Goal: Task Accomplishment & Management: Manage account settings

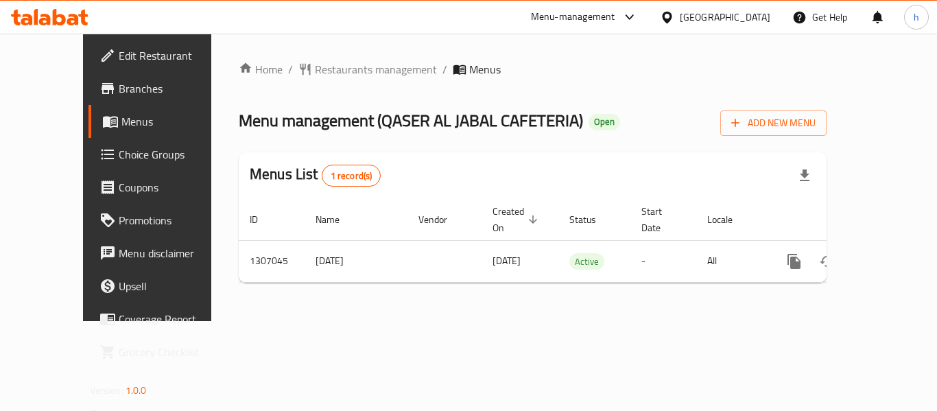
click at [705, 16] on div "[GEOGRAPHIC_DATA]" at bounding box center [725, 17] width 91 height 15
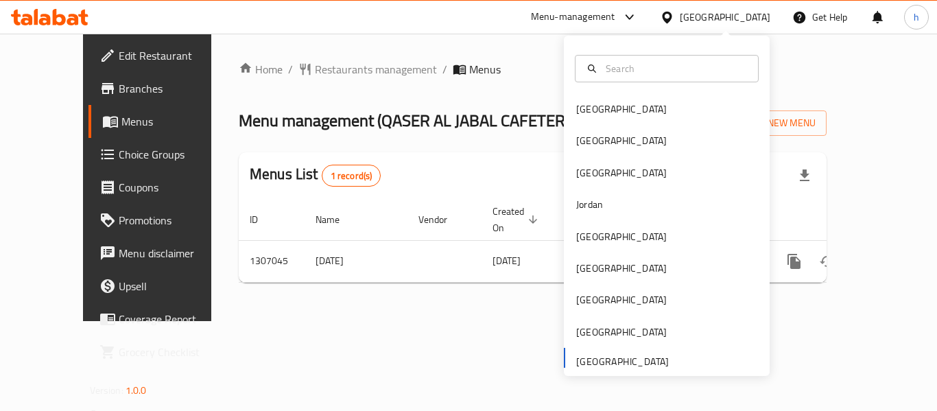
click at [609, 362] on div "Bahrain Egypt Iraq Jordan Kuwait Oman Qatar Saudi Arabia United Arab Emirates" at bounding box center [667, 234] width 206 height 282
click at [119, 93] on span "Branches" at bounding box center [174, 88] width 110 height 16
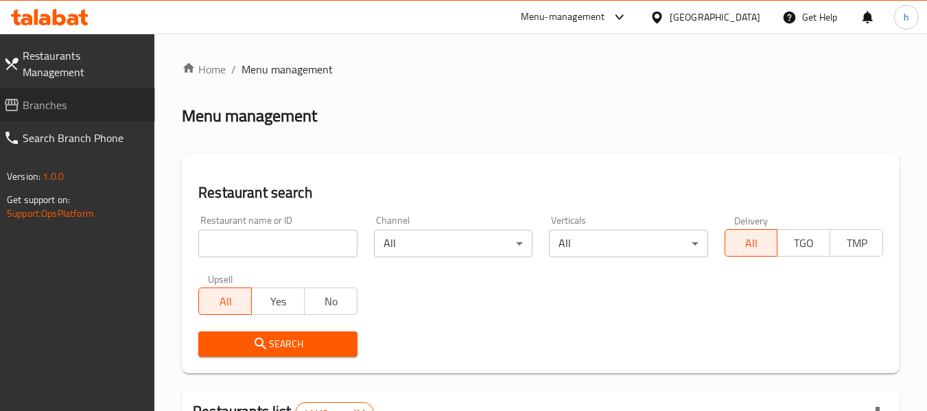
click at [47, 97] on span "Branches" at bounding box center [83, 105] width 121 height 16
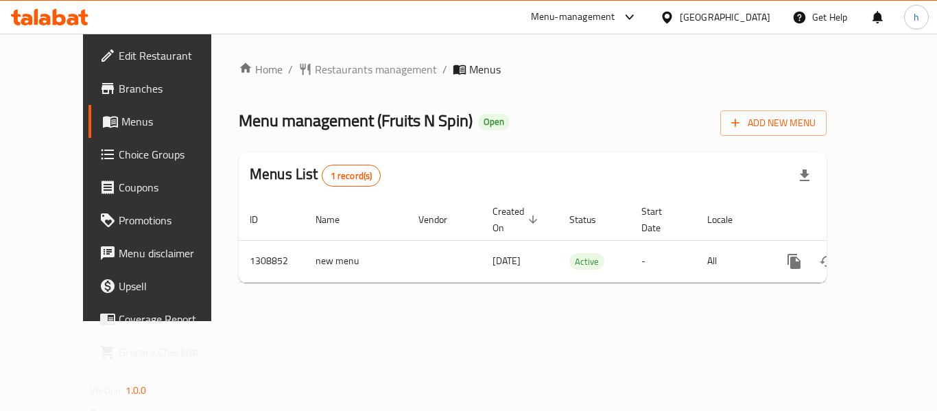
click at [707, 25] on div "[GEOGRAPHIC_DATA]" at bounding box center [725, 17] width 91 height 15
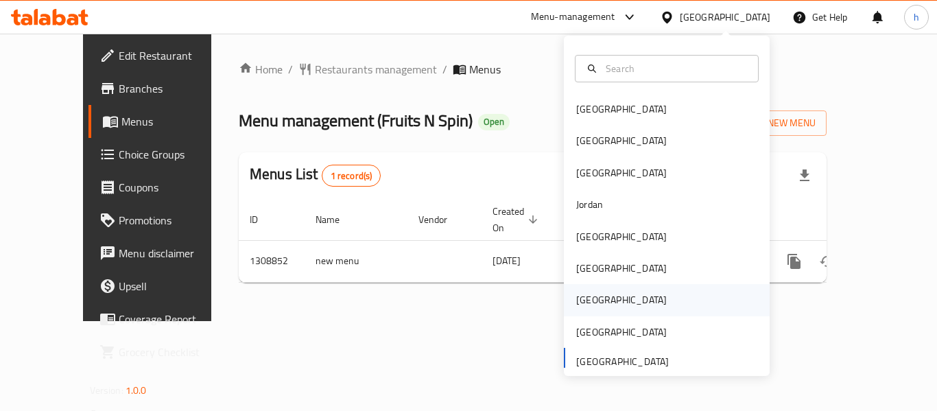
click at [619, 302] on div "[GEOGRAPHIC_DATA]" at bounding box center [667, 300] width 206 height 32
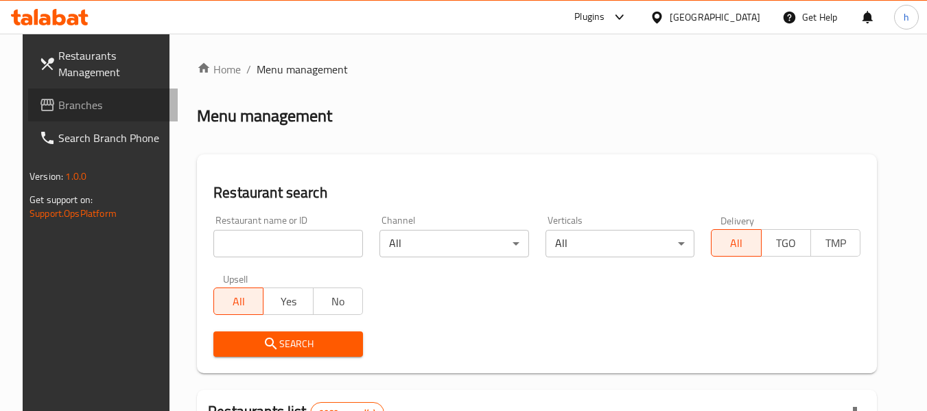
click at [58, 99] on span "Branches" at bounding box center [112, 105] width 108 height 16
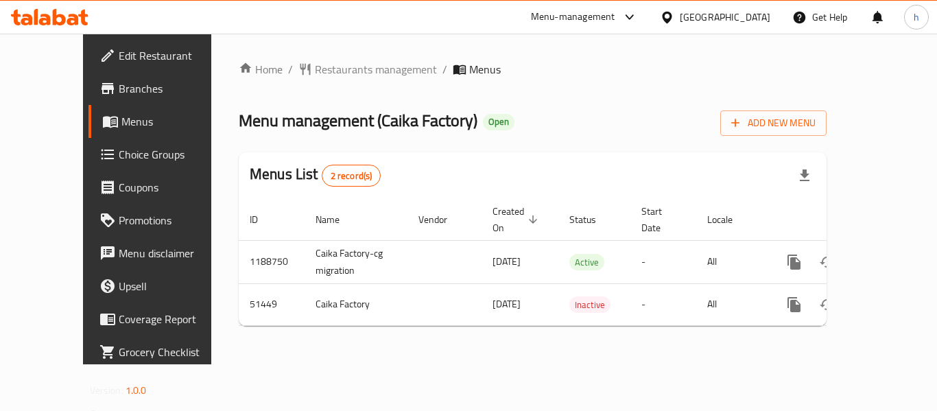
click at [762, 10] on div "[GEOGRAPHIC_DATA]" at bounding box center [725, 17] width 91 height 15
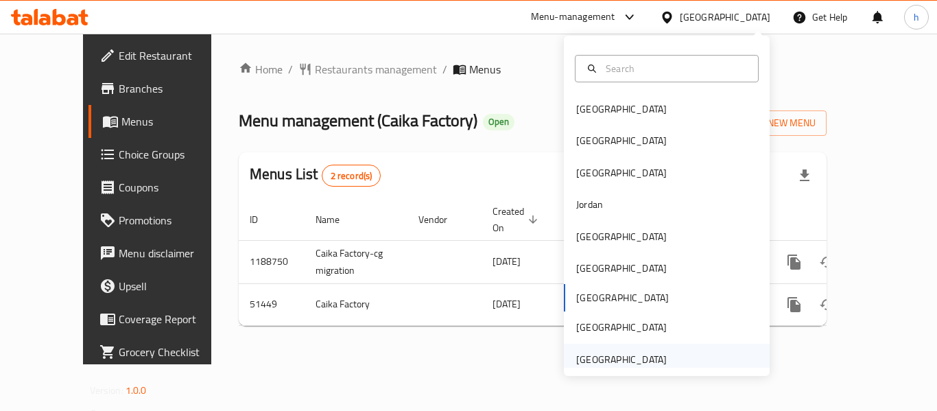
click at [705, 348] on div "[GEOGRAPHIC_DATA]" at bounding box center [667, 360] width 206 height 32
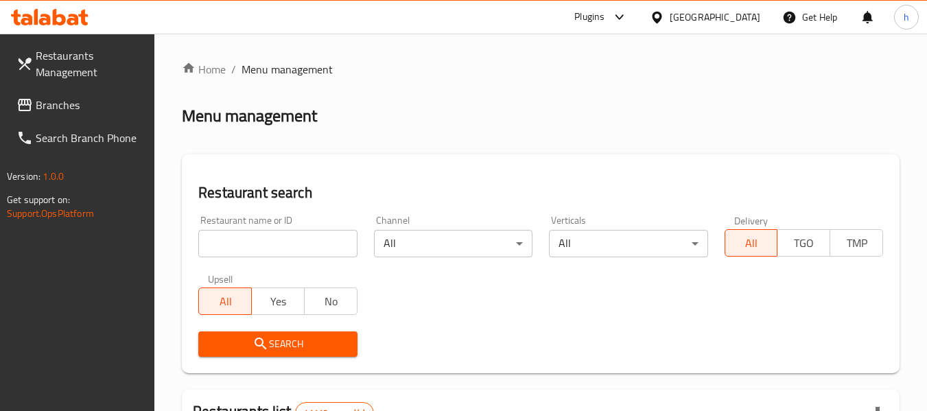
click at [110, 104] on span "Branches" at bounding box center [90, 105] width 108 height 16
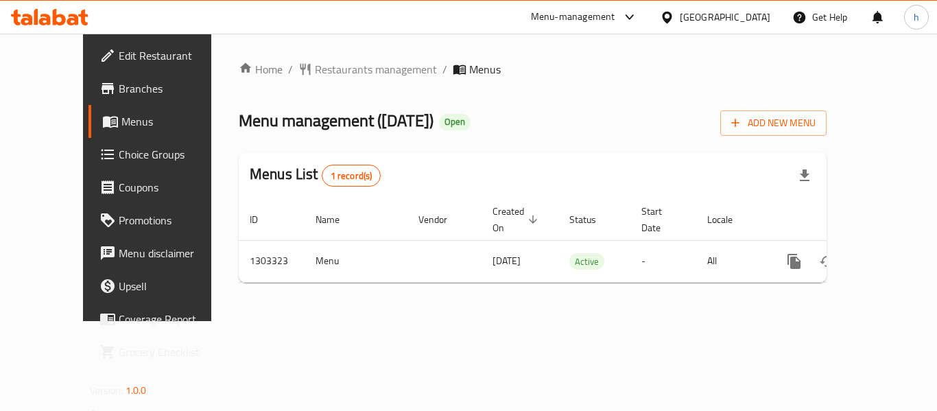
click at [717, 19] on div "[GEOGRAPHIC_DATA]" at bounding box center [725, 17] width 91 height 15
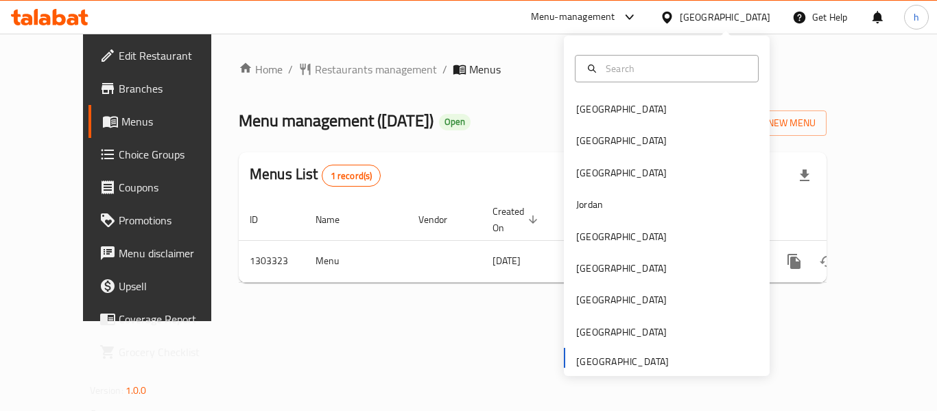
click at [560, 14] on div "Menu-management" at bounding box center [573, 17] width 84 height 16
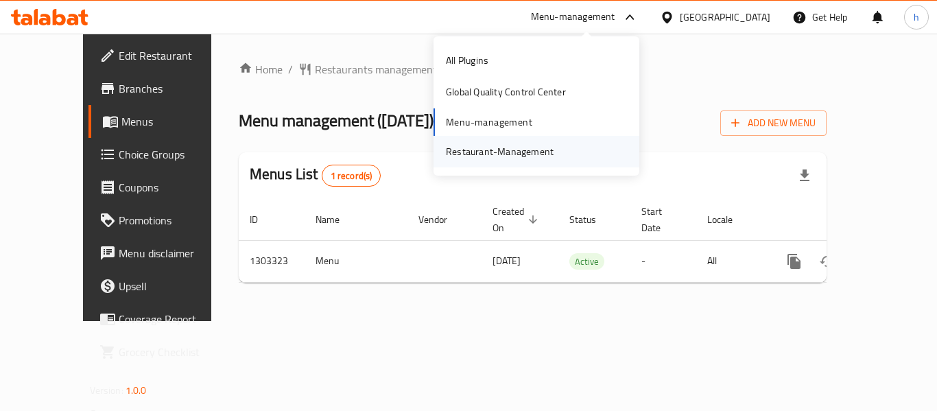
click at [532, 153] on div "Restaurant-Management" at bounding box center [500, 151] width 108 height 15
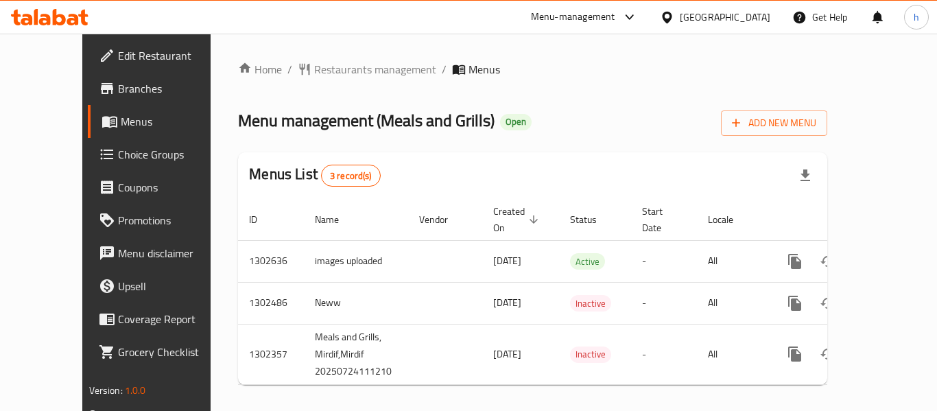
click at [686, 15] on div "[GEOGRAPHIC_DATA]" at bounding box center [725, 17] width 91 height 15
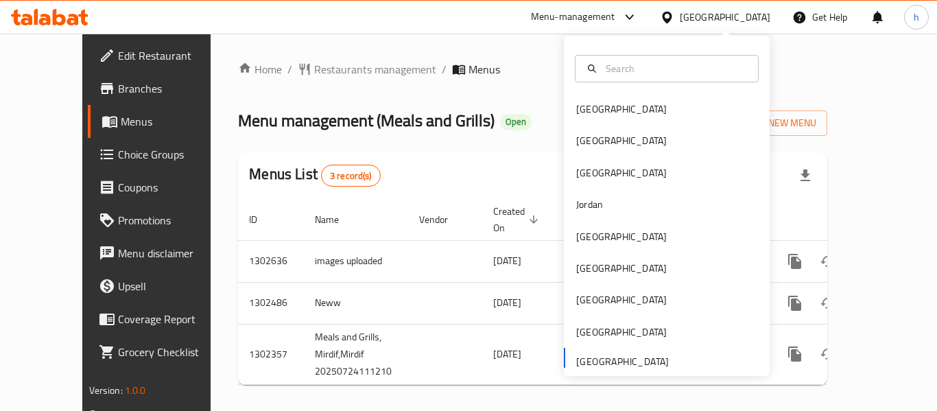
click at [655, 366] on div "Bahrain Egypt Iraq Jordan Kuwait Oman Qatar Saudi Arabia United Arab Emirates" at bounding box center [667, 234] width 206 height 282
click at [645, 360] on div "Bahrain Egypt Iraq Jordan Kuwait Oman Qatar Saudi Arabia United Arab Emirates" at bounding box center [667, 234] width 206 height 282
click at [451, 64] on ol "Home / Restaurants management / Menus" at bounding box center [532, 69] width 589 height 16
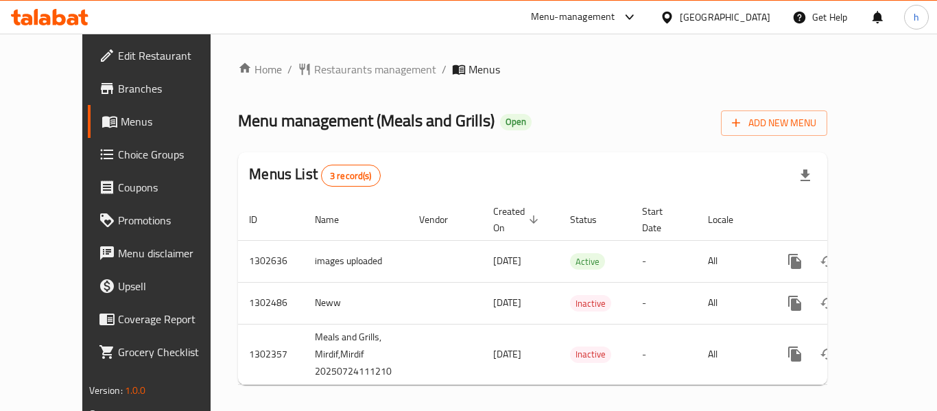
click at [585, 21] on div "Menu-management" at bounding box center [573, 17] width 84 height 16
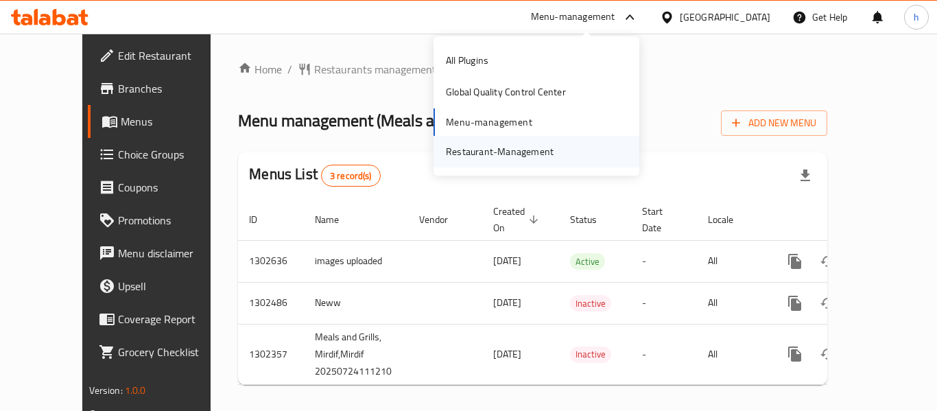
click at [566, 150] on div "Restaurant-Management" at bounding box center [537, 152] width 206 height 32
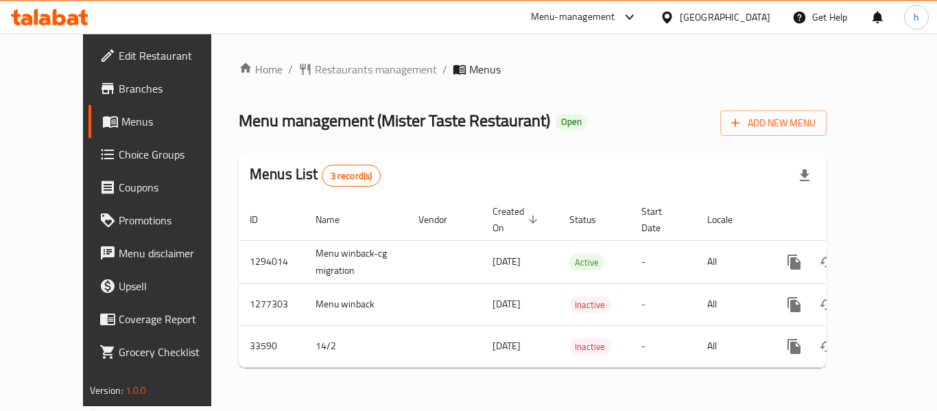
click at [589, 16] on div "Menu-management" at bounding box center [573, 17] width 84 height 16
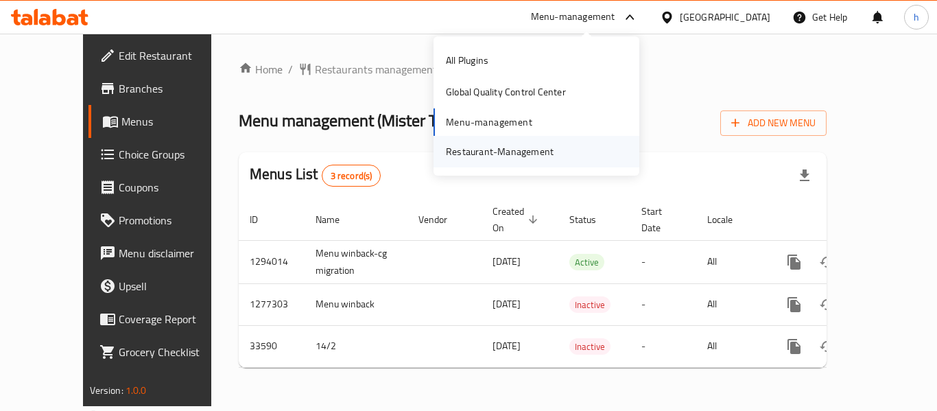
click at [517, 140] on div "Restaurant-Management" at bounding box center [500, 152] width 130 height 32
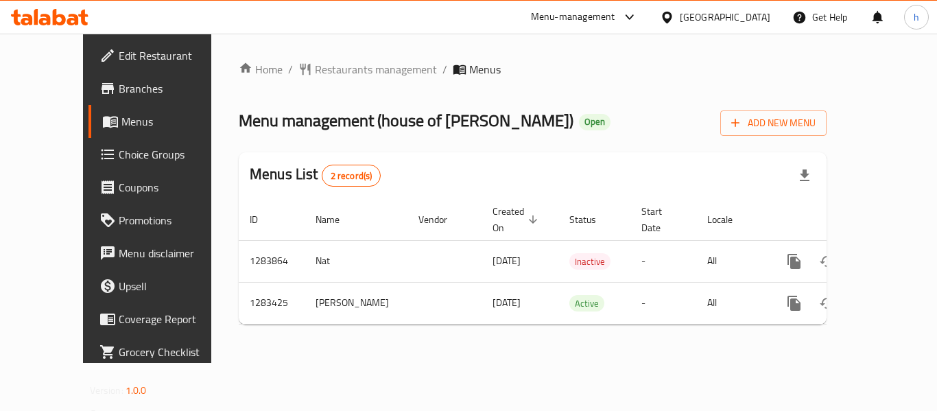
click at [589, 21] on div "Menu-management" at bounding box center [573, 17] width 84 height 16
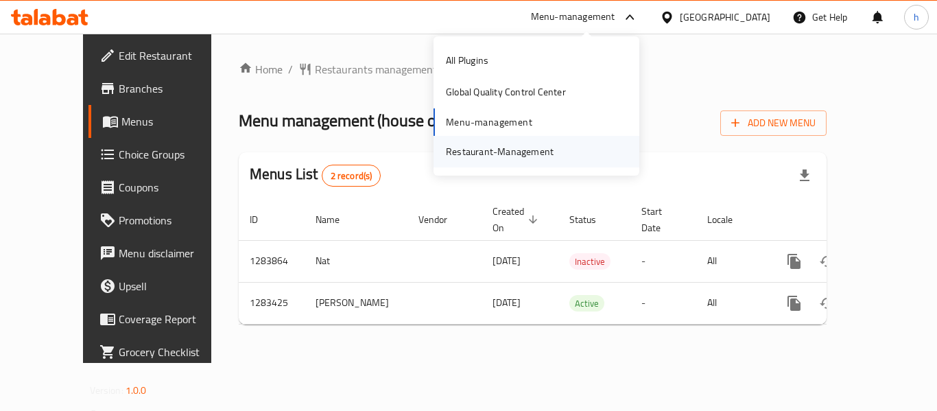
click at [543, 158] on div "Restaurant-Management" at bounding box center [500, 151] width 108 height 15
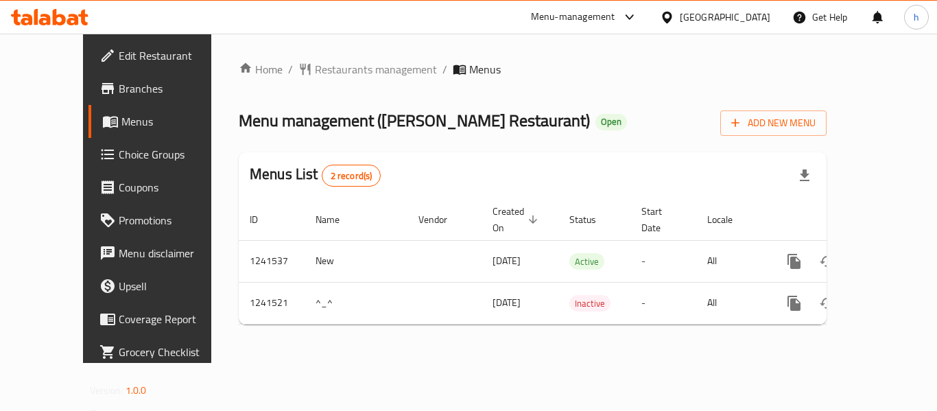
click at [615, 23] on div "Menu-management" at bounding box center [573, 17] width 84 height 16
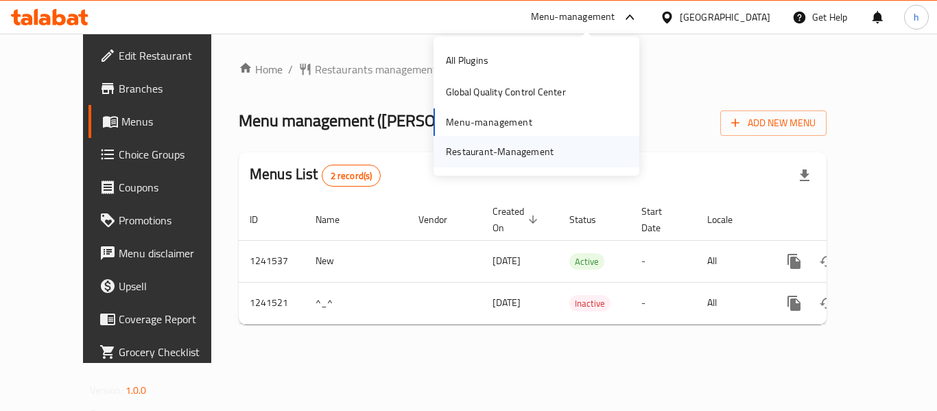
click at [526, 152] on div "Restaurant-Management" at bounding box center [500, 151] width 108 height 15
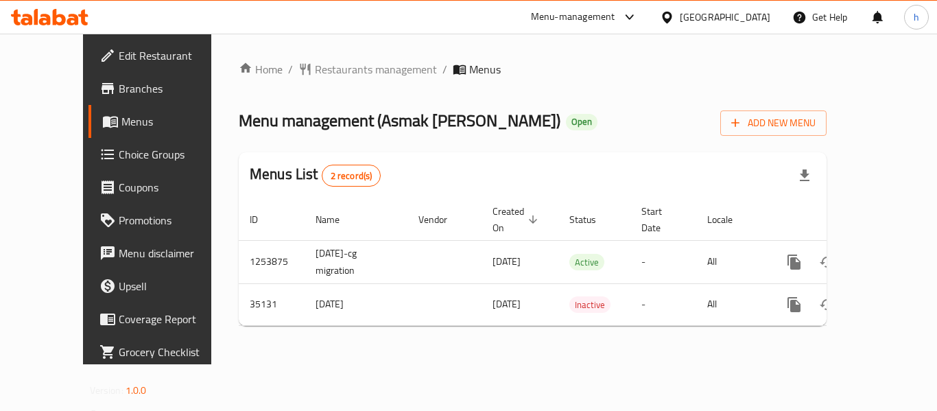
click at [608, 9] on div "Menu-management" at bounding box center [573, 17] width 84 height 16
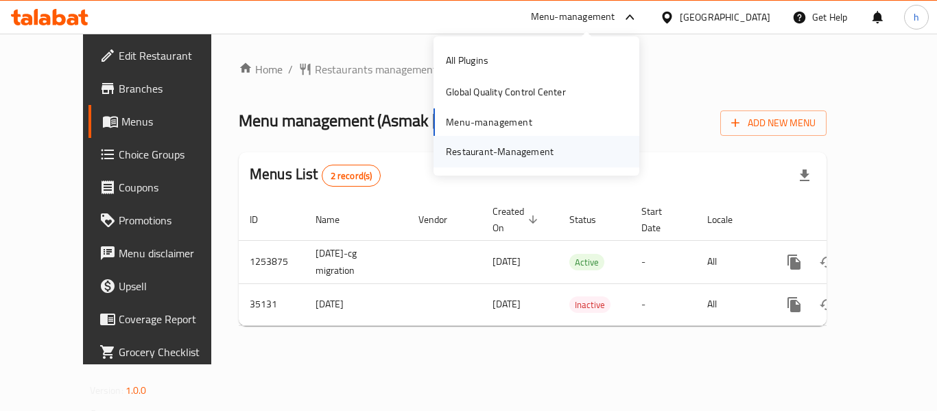
click at [556, 161] on div "Restaurant-Management" at bounding box center [500, 152] width 130 height 32
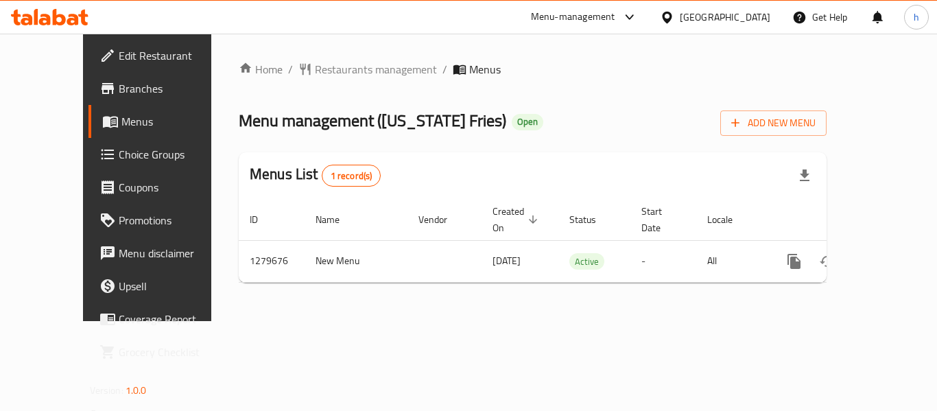
click at [760, 14] on div "[GEOGRAPHIC_DATA]" at bounding box center [725, 17] width 91 height 15
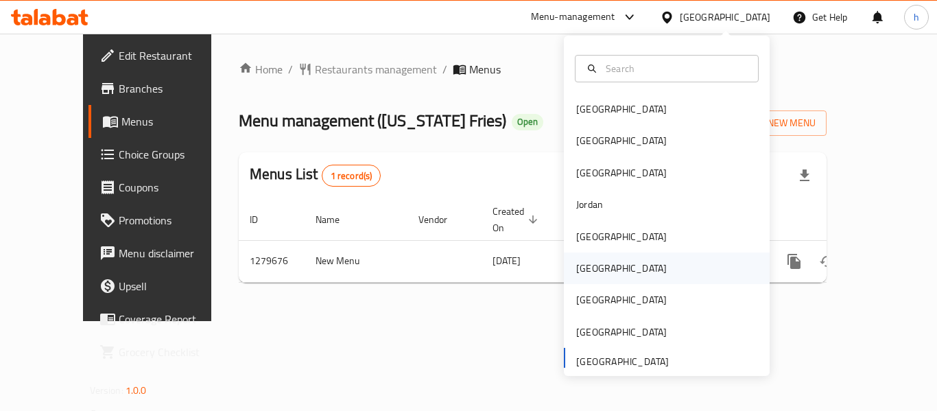
click at [629, 275] on div "[GEOGRAPHIC_DATA]" at bounding box center [667, 268] width 206 height 32
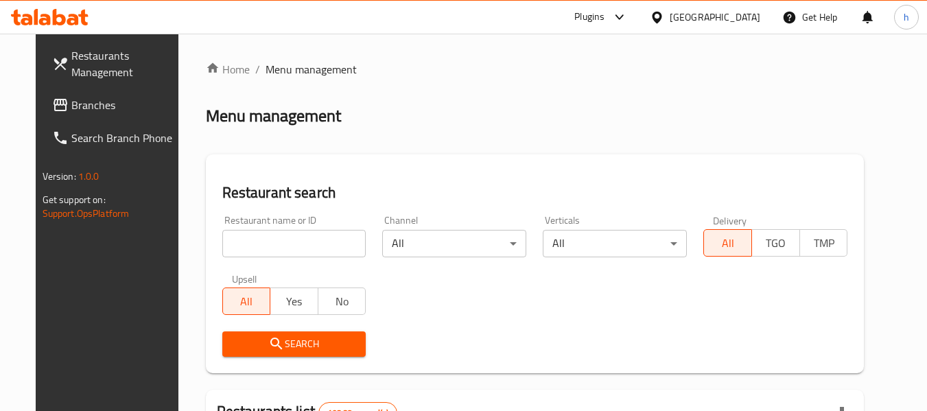
click at [71, 97] on span "Branches" at bounding box center [125, 105] width 108 height 16
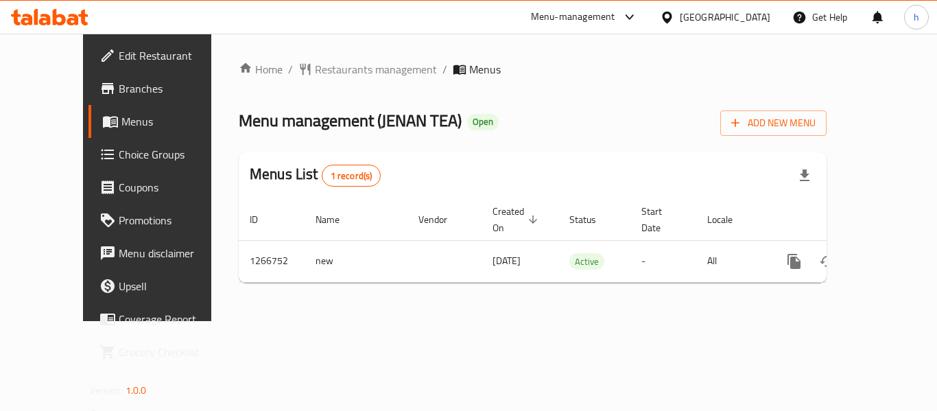
click at [674, 21] on icon at bounding box center [667, 17] width 14 height 14
click at [615, 21] on div "Menu-management" at bounding box center [573, 17] width 84 height 16
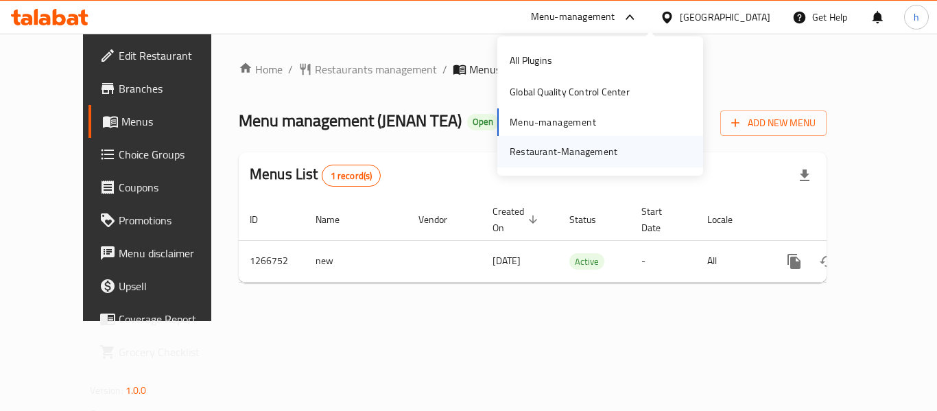
click at [601, 145] on div "Restaurant-Management" at bounding box center [564, 151] width 108 height 15
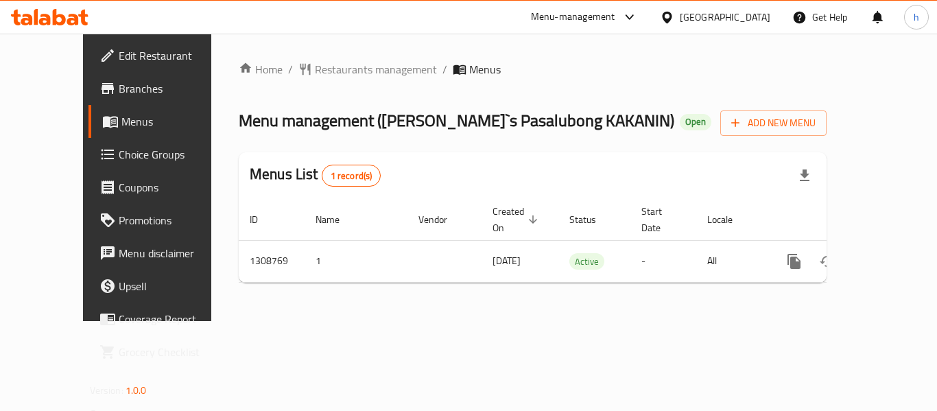
click at [615, 15] on div "Menu-management" at bounding box center [573, 17] width 84 height 16
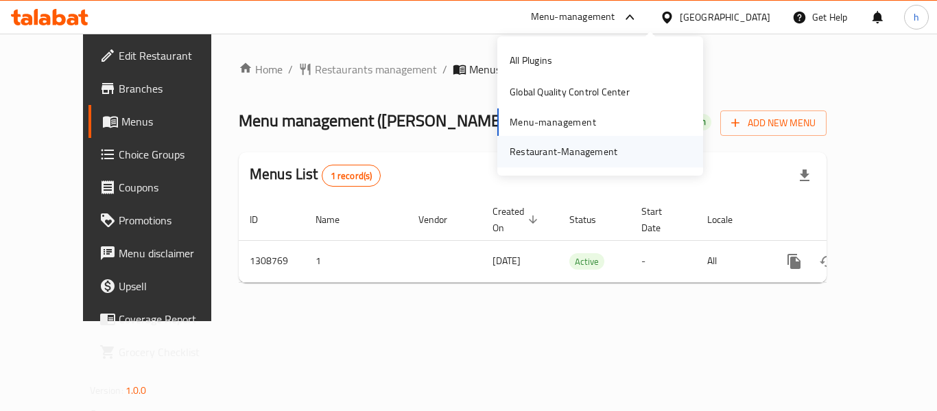
click at [589, 148] on div "Restaurant-Management" at bounding box center [564, 151] width 108 height 15
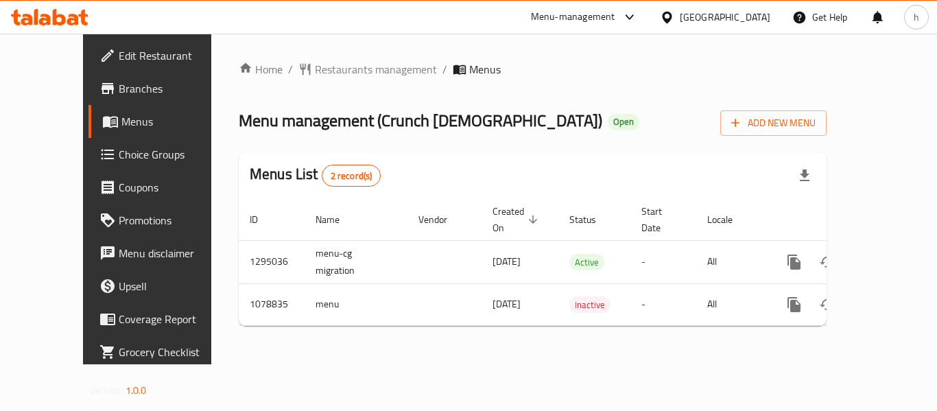
click at [674, 16] on icon at bounding box center [667, 17] width 14 height 14
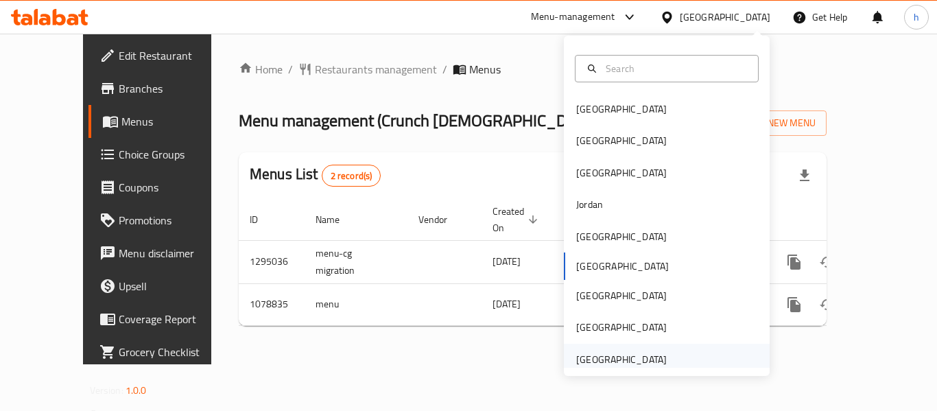
click at [633, 355] on div "[GEOGRAPHIC_DATA]" at bounding box center [621, 359] width 91 height 15
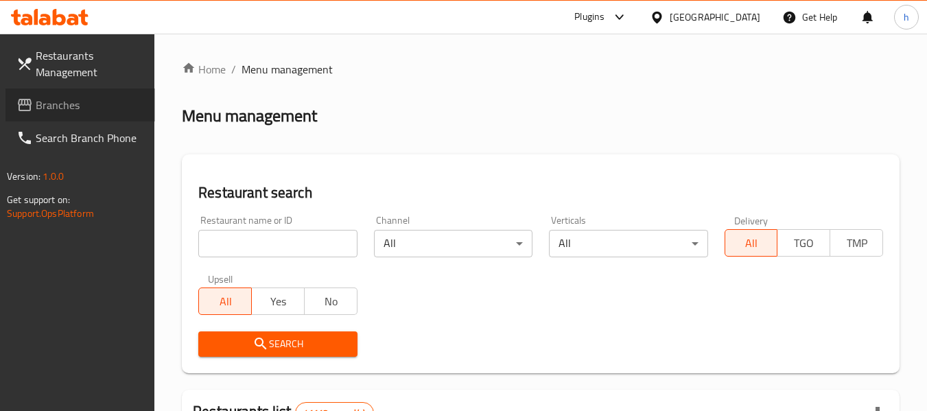
click at [110, 113] on link "Branches" at bounding box center [80, 105] width 150 height 33
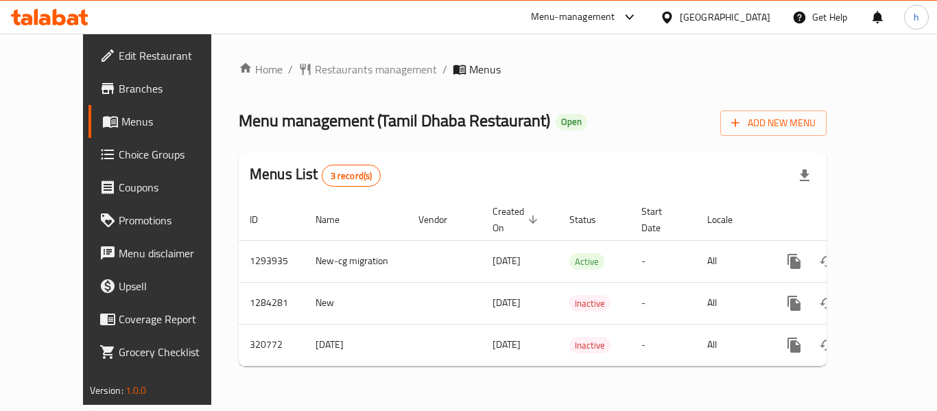
click at [685, 12] on div "[GEOGRAPHIC_DATA]" at bounding box center [725, 17] width 91 height 15
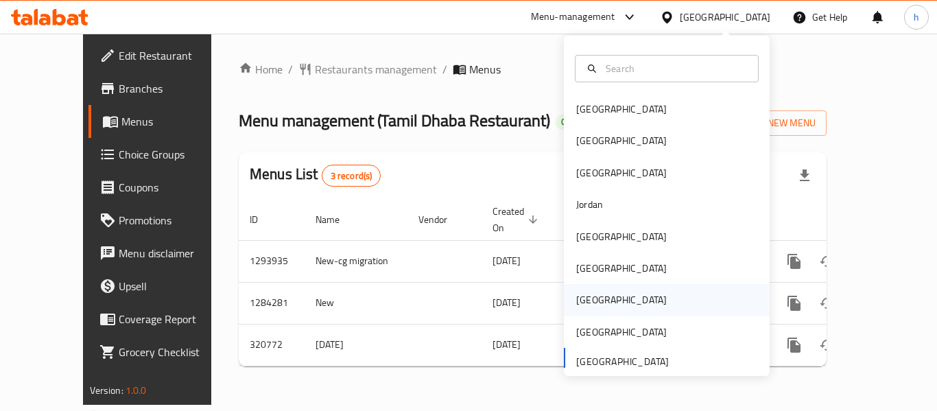
click at [611, 307] on div "[GEOGRAPHIC_DATA]" at bounding box center [667, 300] width 206 height 32
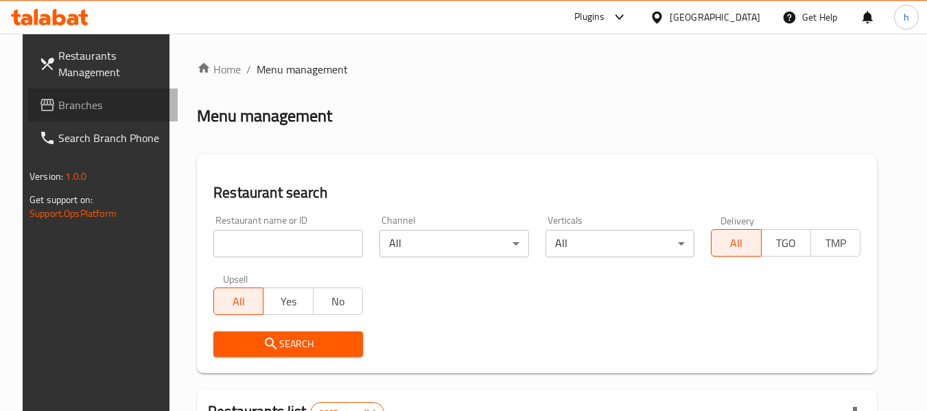
click at [75, 106] on span "Branches" at bounding box center [112, 105] width 108 height 16
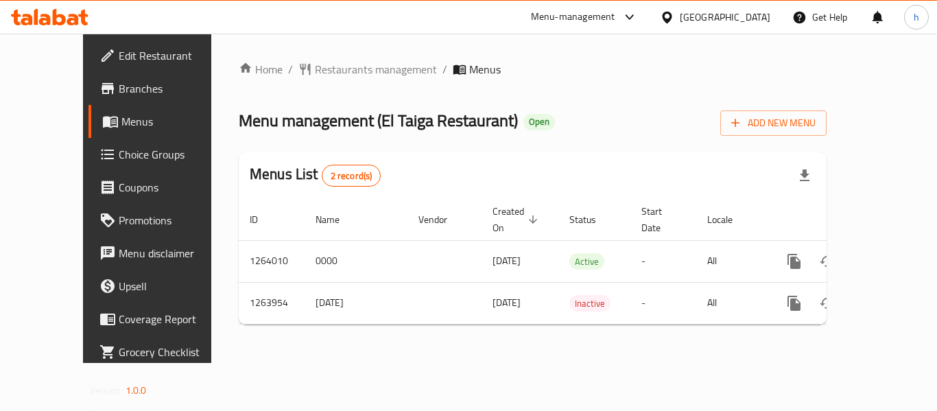
click at [754, 21] on div "Qatar" at bounding box center [725, 17] width 91 height 15
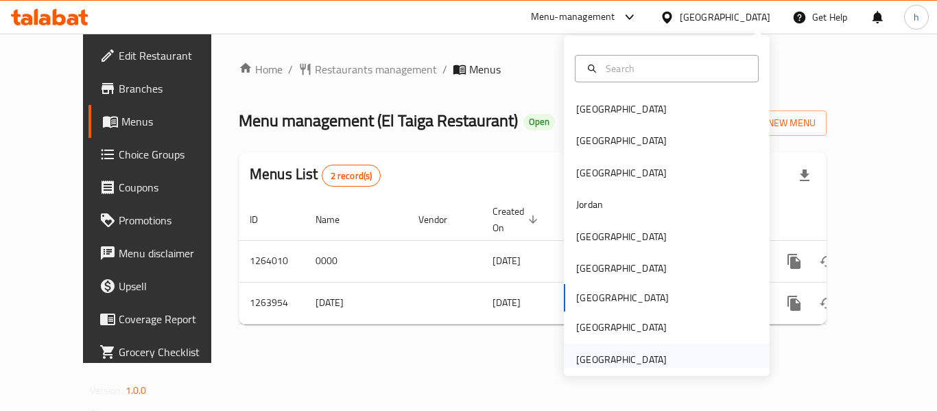
click at [642, 364] on div "[GEOGRAPHIC_DATA]" at bounding box center [621, 359] width 91 height 15
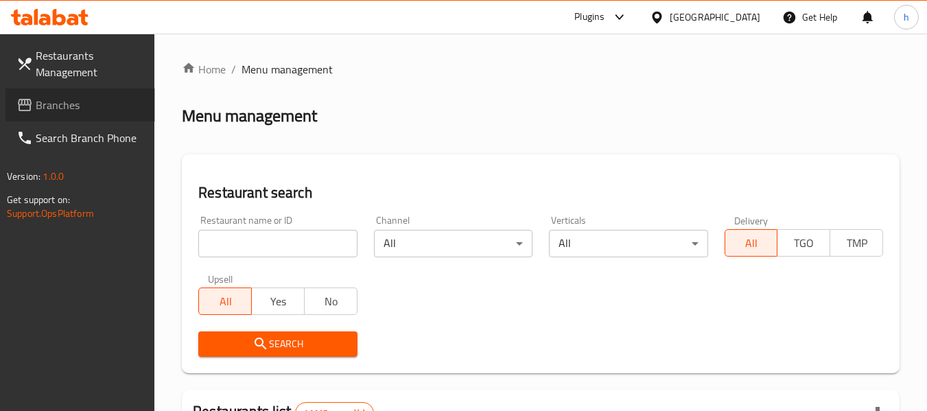
click at [102, 102] on span "Branches" at bounding box center [90, 105] width 108 height 16
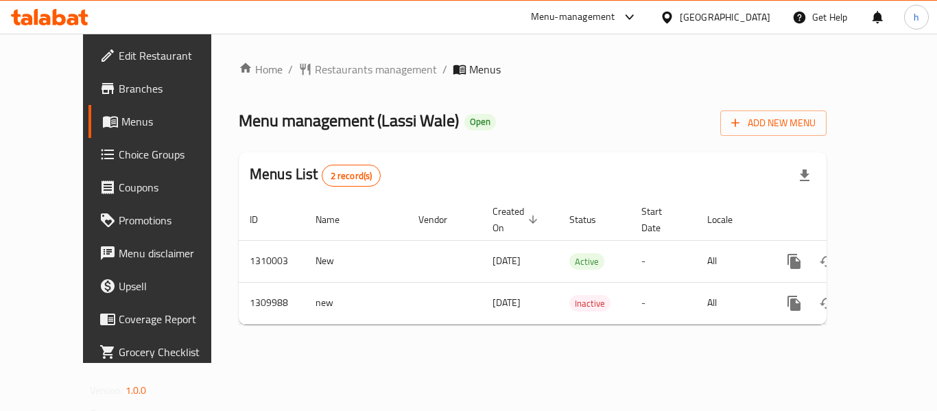
click at [609, 14] on div "Menu-management" at bounding box center [573, 17] width 84 height 16
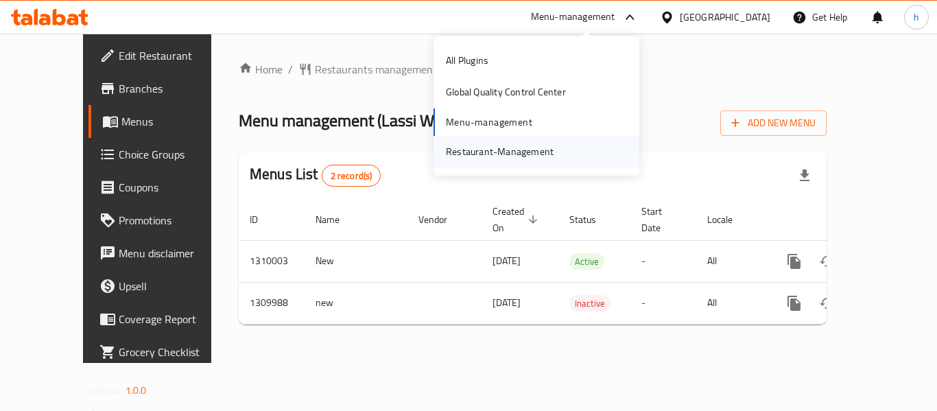
click at [539, 147] on div "Restaurant-Management" at bounding box center [500, 151] width 108 height 15
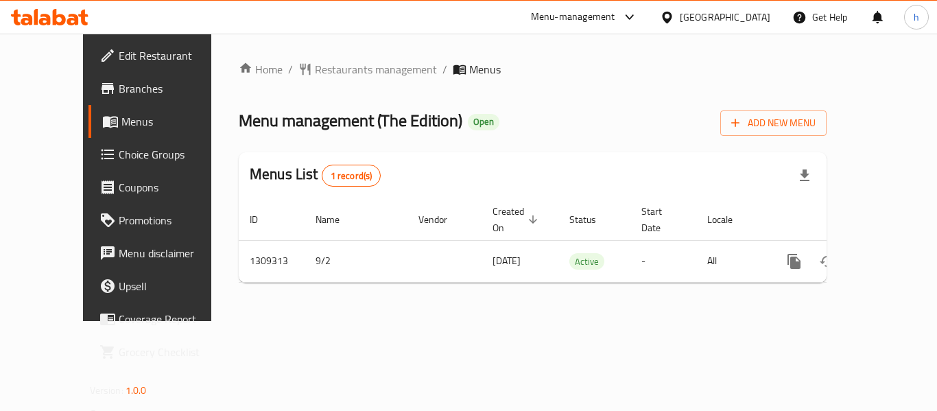
click at [588, 21] on div "Menu-management" at bounding box center [573, 17] width 84 height 16
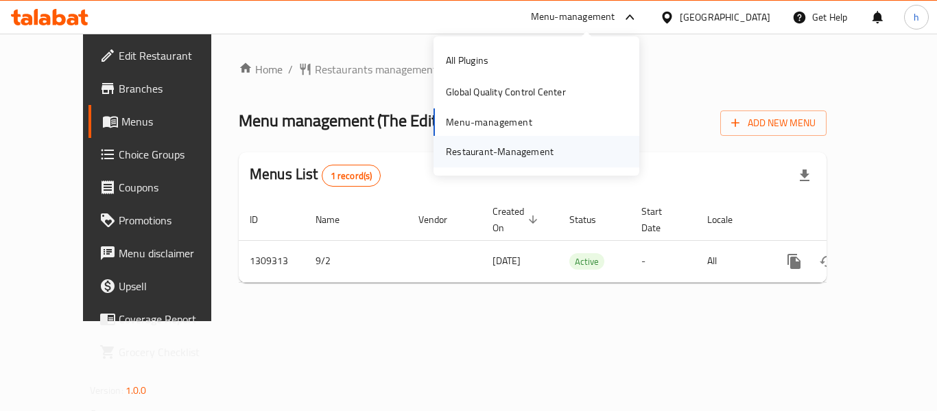
click at [517, 146] on div "Restaurant-Management" at bounding box center [500, 151] width 108 height 15
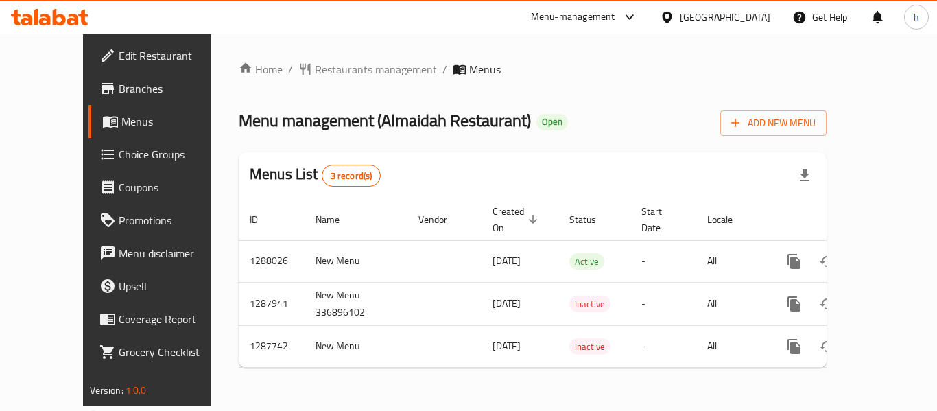
click at [583, 13] on div "Menu-management" at bounding box center [573, 17] width 84 height 16
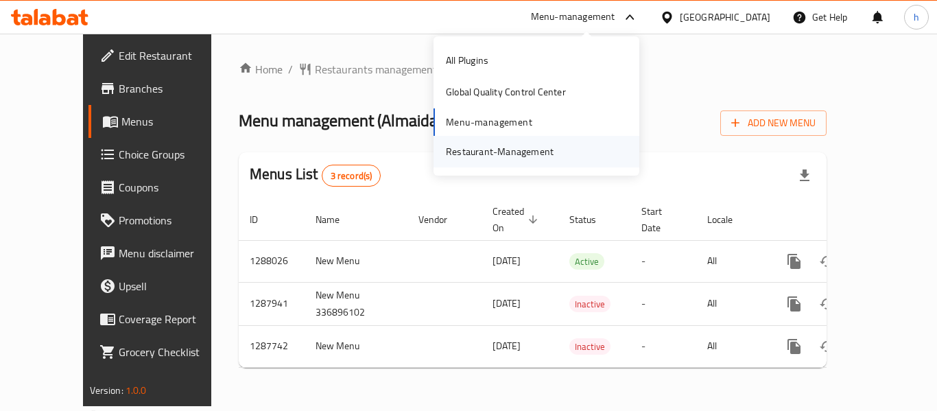
click at [521, 158] on div "Restaurant-Management" at bounding box center [500, 151] width 108 height 15
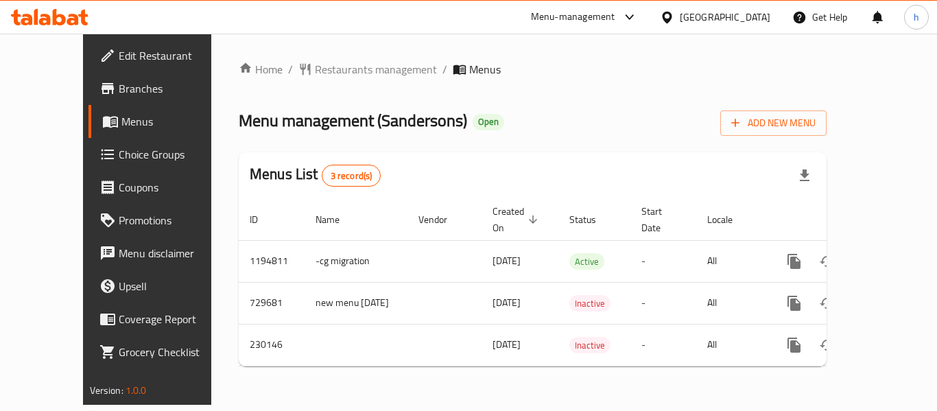
click at [618, 16] on div at bounding box center [626, 17] width 23 height 16
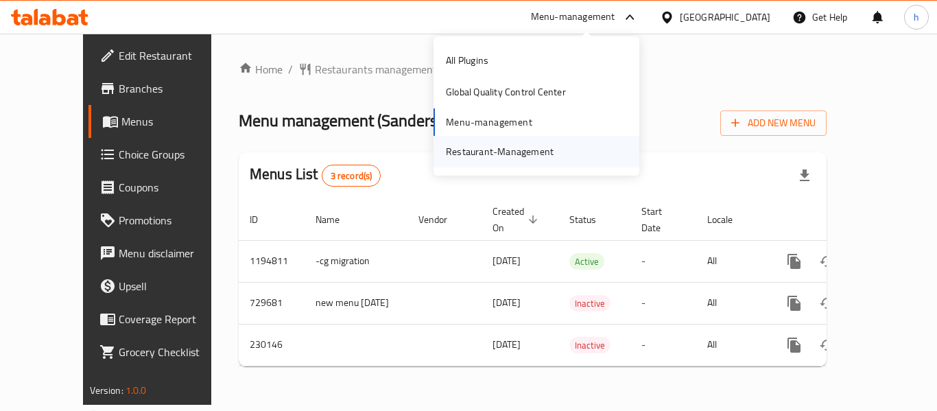
click at [561, 150] on div "Restaurant-Management" at bounding box center [500, 152] width 130 height 32
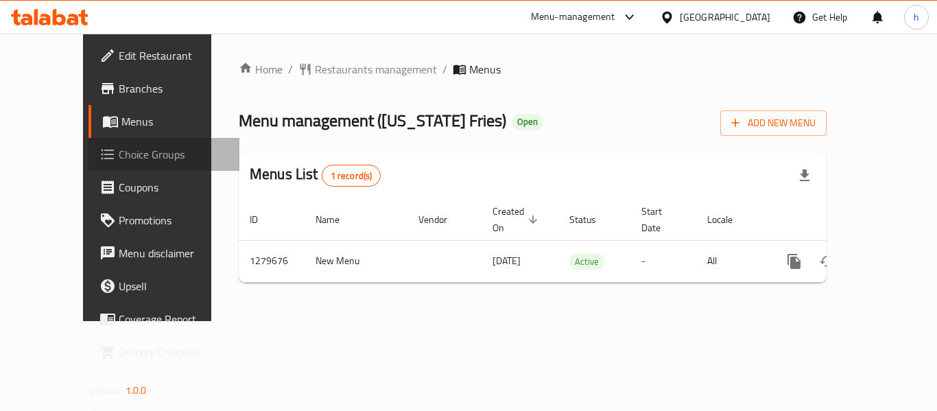
click at [119, 150] on span "Choice Groups" at bounding box center [174, 154] width 110 height 16
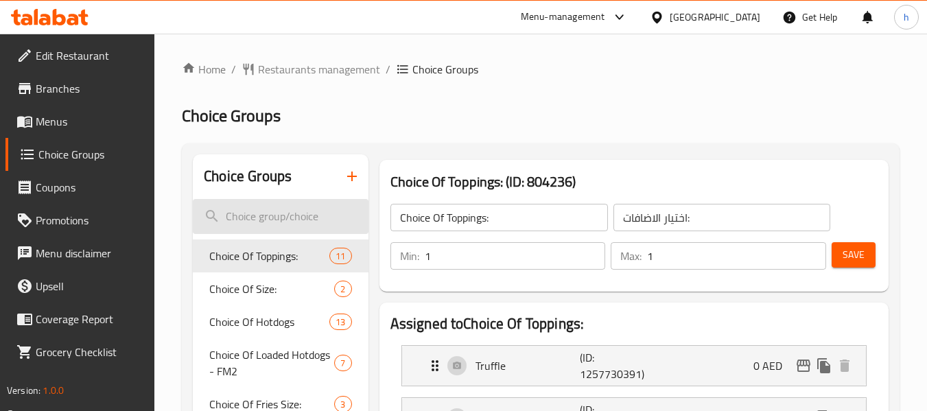
click at [312, 222] on input "search" at bounding box center [280, 216] width 175 height 35
paste input "Select add-ons:"
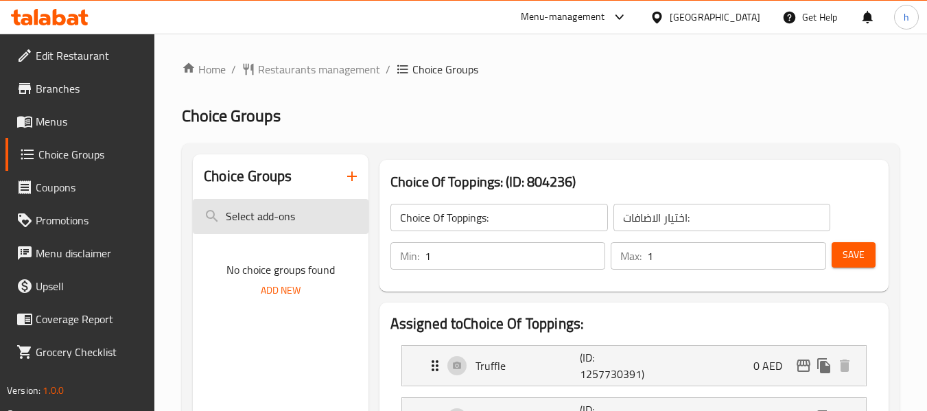
click at [299, 214] on input "Select add-ons" at bounding box center [280, 216] width 175 height 35
type input "S"
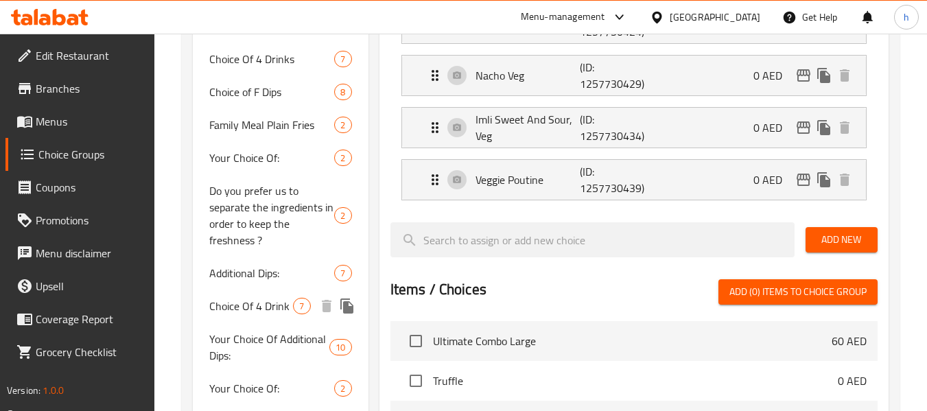
scroll to position [686, 0]
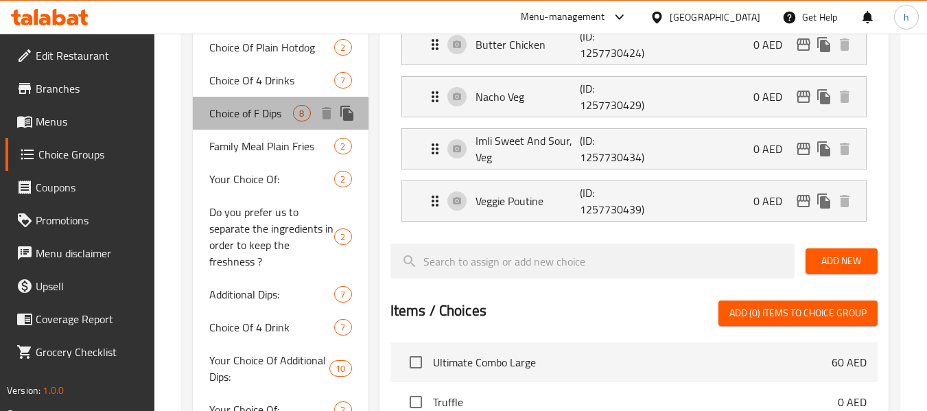
click at [268, 119] on span "Choice of F Dips" at bounding box center [251, 113] width 84 height 16
type input "Choice of F Dips"
type input "اختيار إف الصلصات"
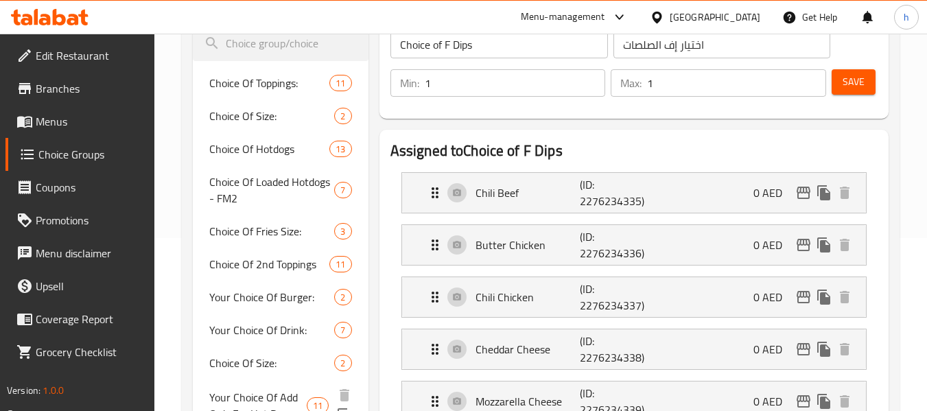
scroll to position [137, 0]
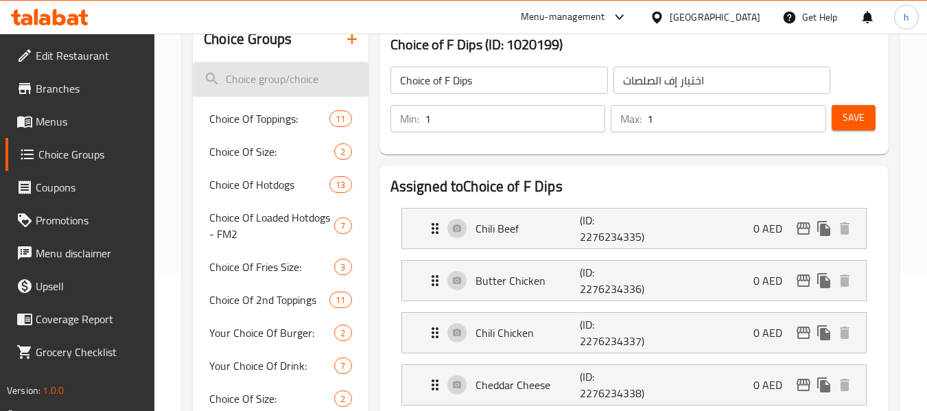
click at [278, 82] on input "search" at bounding box center [280, 79] width 175 height 35
paste input "Hot dog selection"
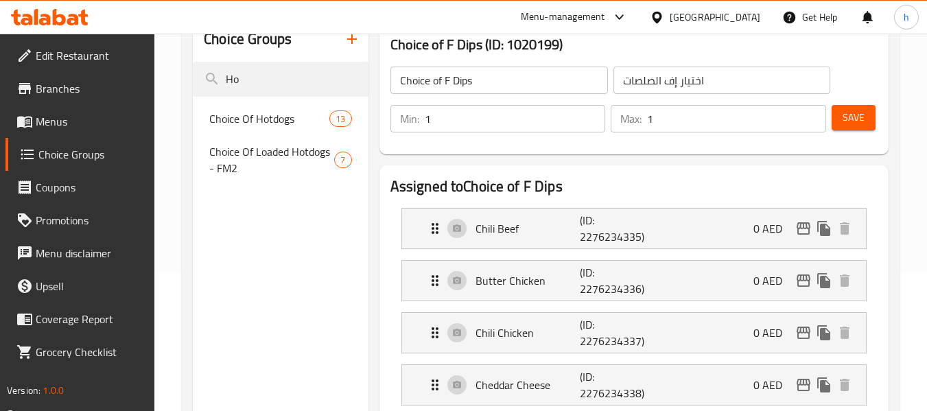
type input "H"
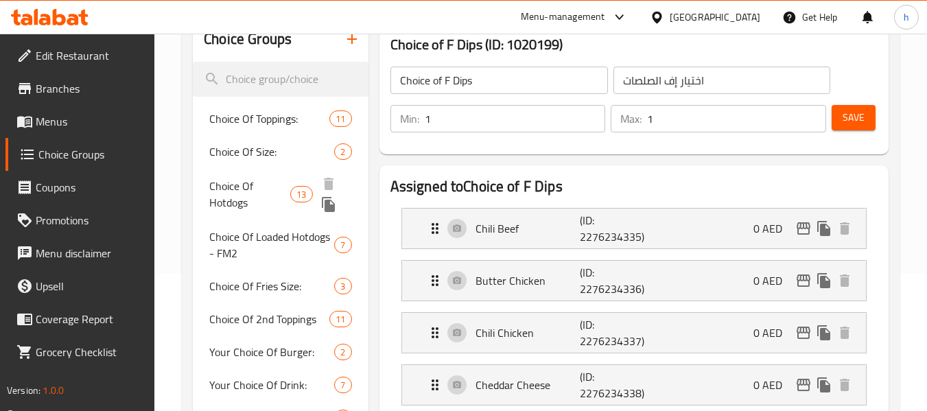
scroll to position [0, 0]
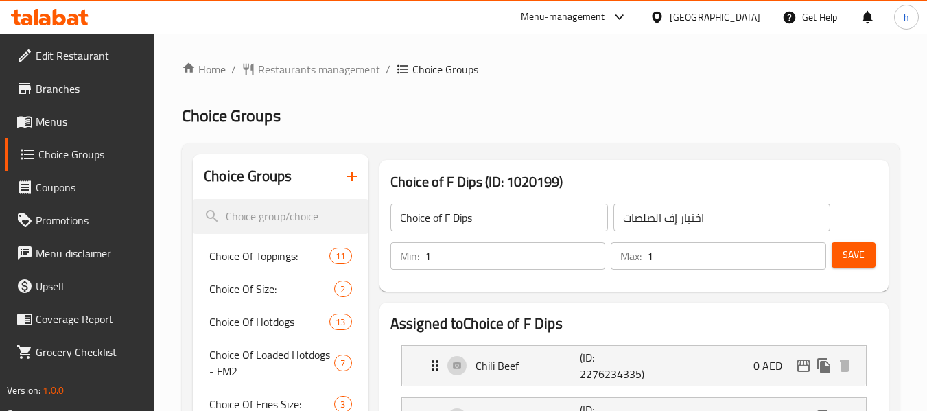
click at [576, 15] on div "Menu-management" at bounding box center [563, 17] width 84 height 16
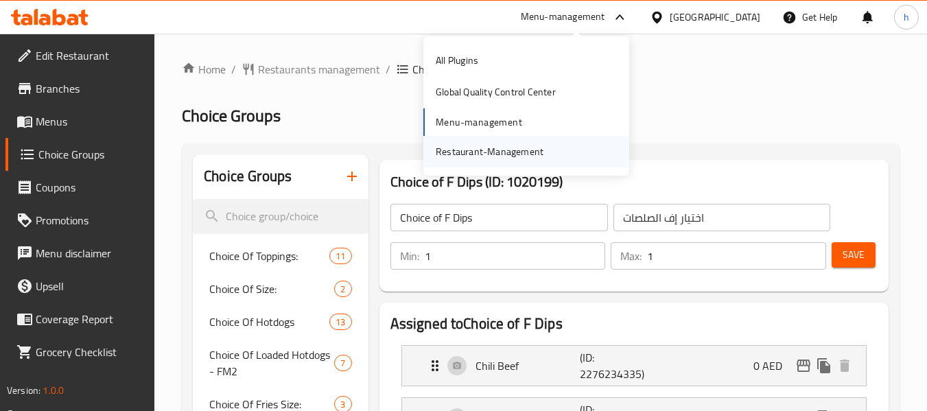
click at [541, 148] on div "Restaurant-Management" at bounding box center [490, 151] width 108 height 15
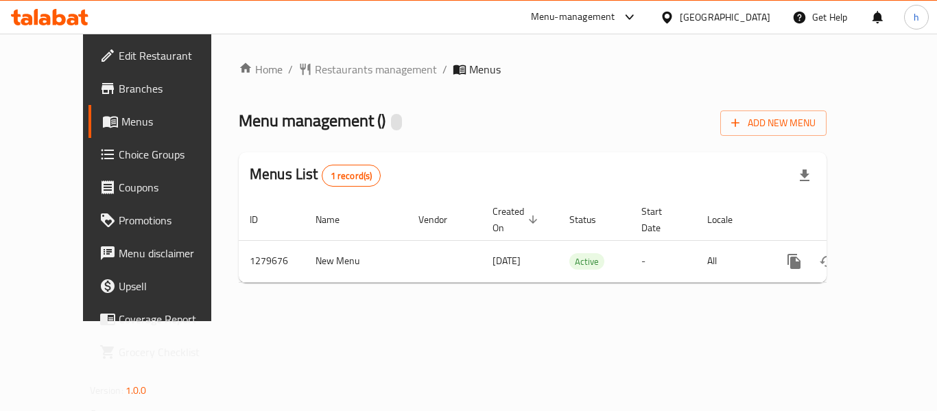
click at [98, 141] on link "Choice Groups" at bounding box center [164, 154] width 151 height 33
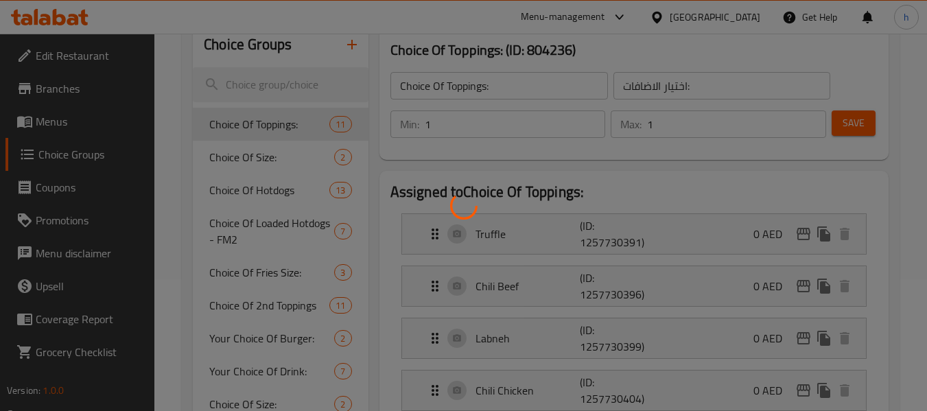
scroll to position [137, 0]
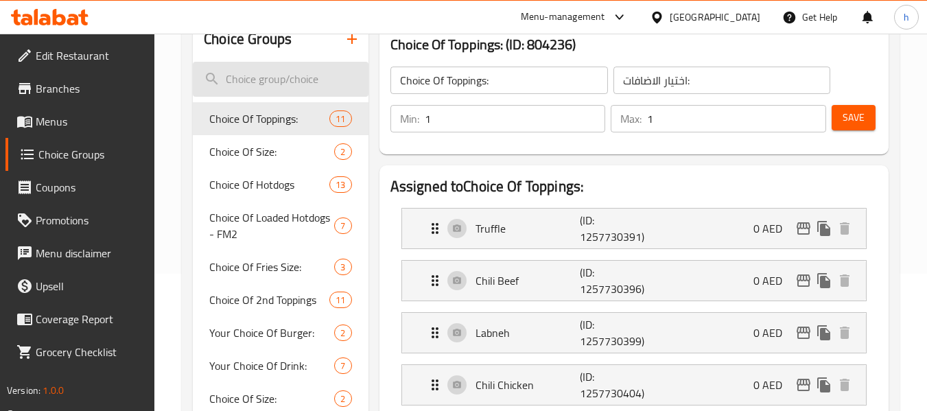
click at [227, 79] on input "search" at bounding box center [280, 79] width 175 height 35
paste input "Select add-ons:"
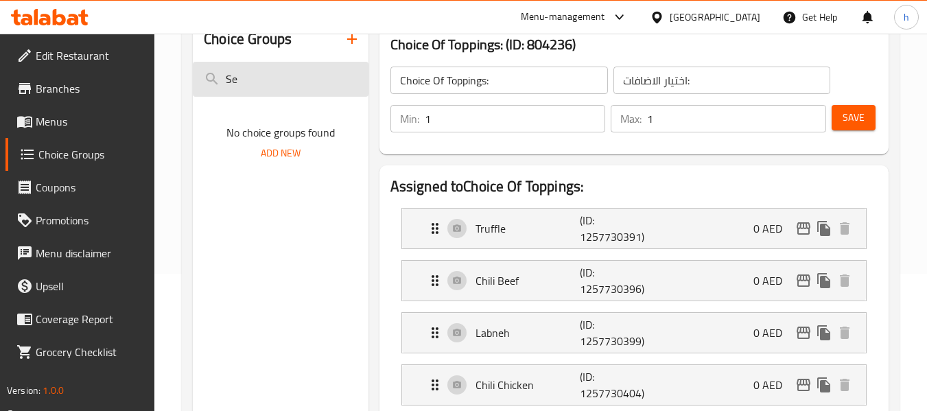
type input "S"
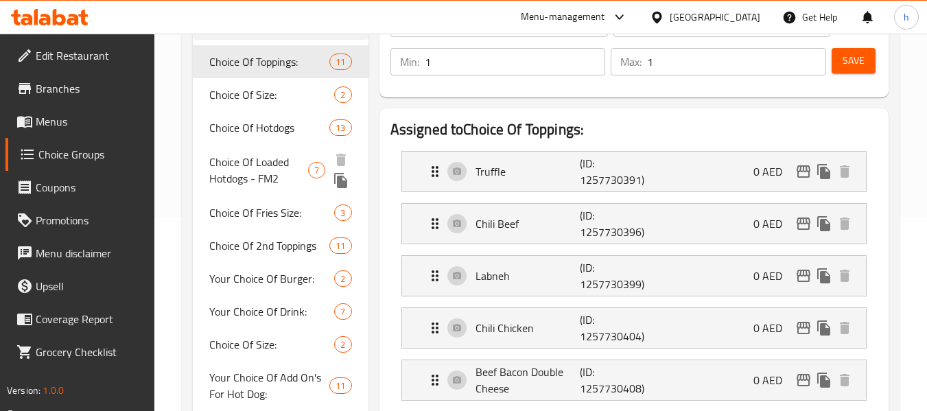
scroll to position [206, 0]
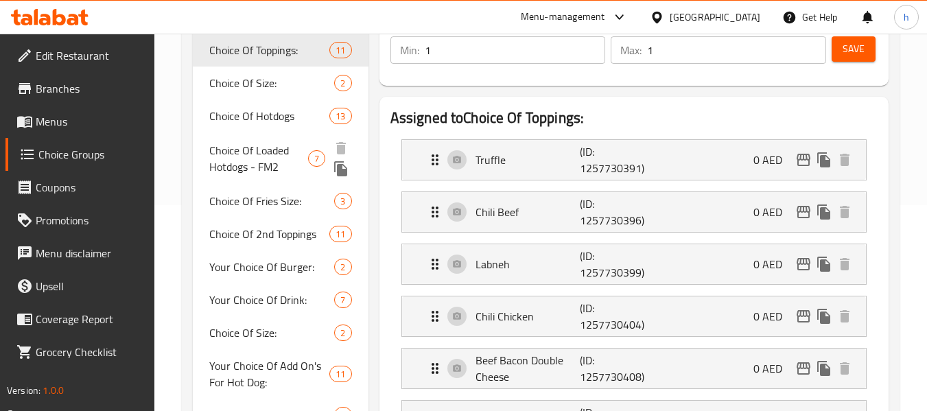
click at [249, 148] on span "Choice Of Loaded Hotdogs - FM2" at bounding box center [258, 158] width 98 height 33
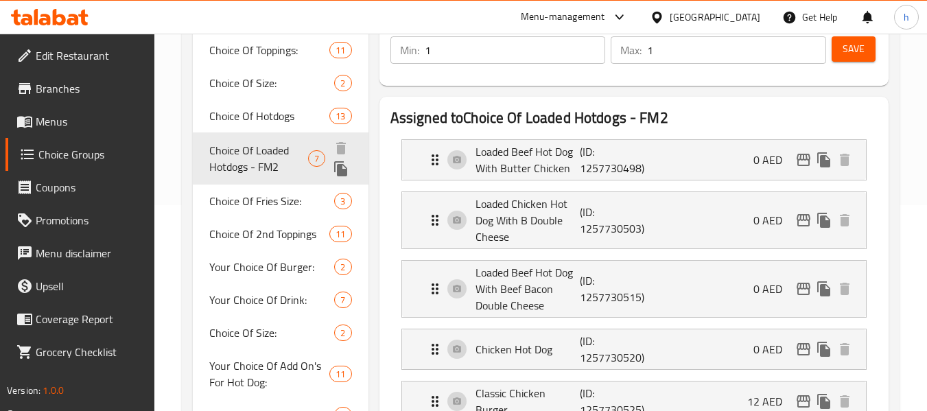
type input "Choice Of Loaded Hotdogs - FM2"
type input "اختيار من اللوديد نقانق - FM2"
type input "0"
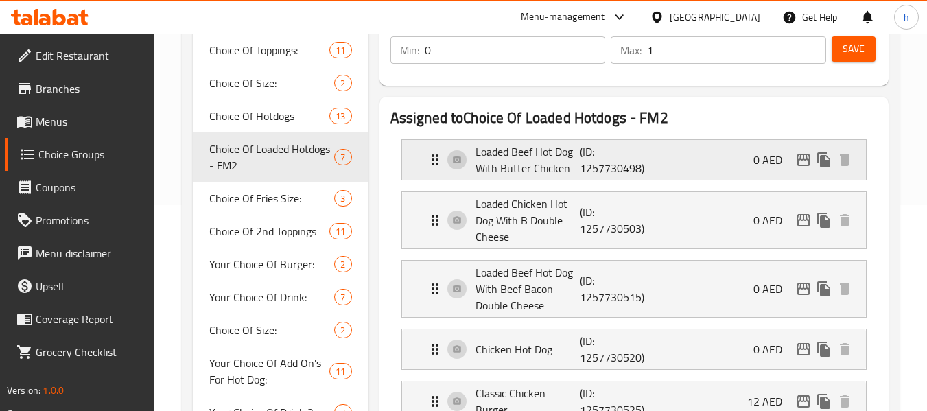
scroll to position [69, 0]
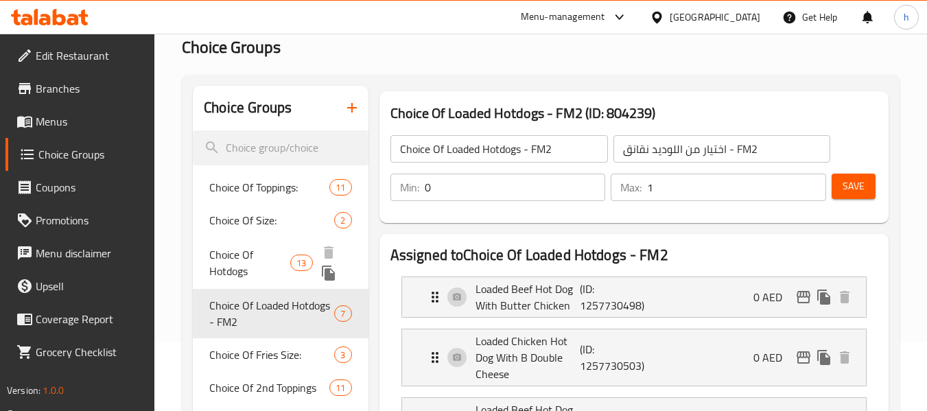
drag, startPoint x: 253, startPoint y: 257, endPoint x: 341, endPoint y: 329, distance: 113.6
click at [253, 257] on span "Choice Of Hotdogs" at bounding box center [249, 262] width 81 height 33
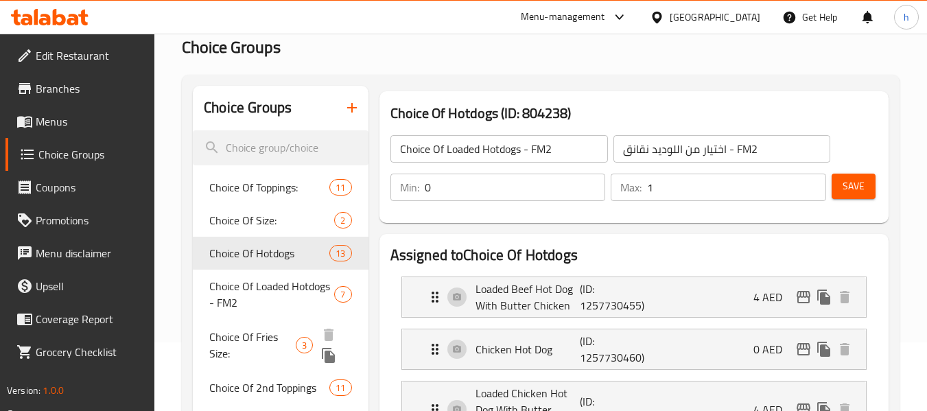
type input "Choice Of Hotdogs"
type input "اختيار الهوت دوغ"
type input "1"
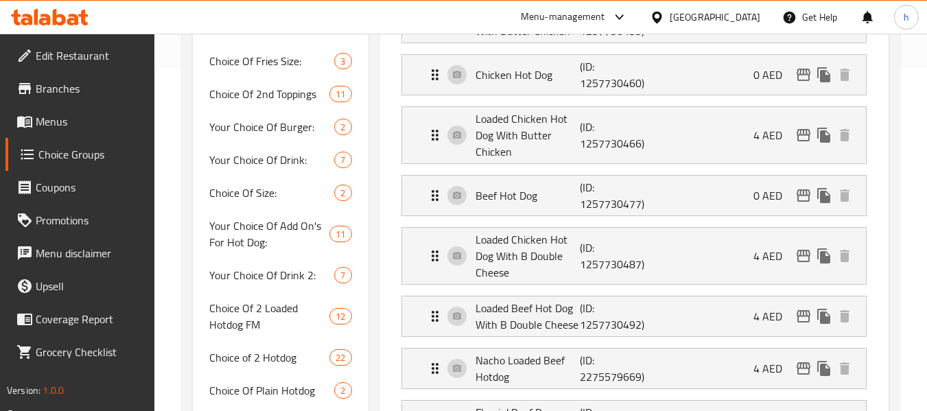
scroll to position [0, 0]
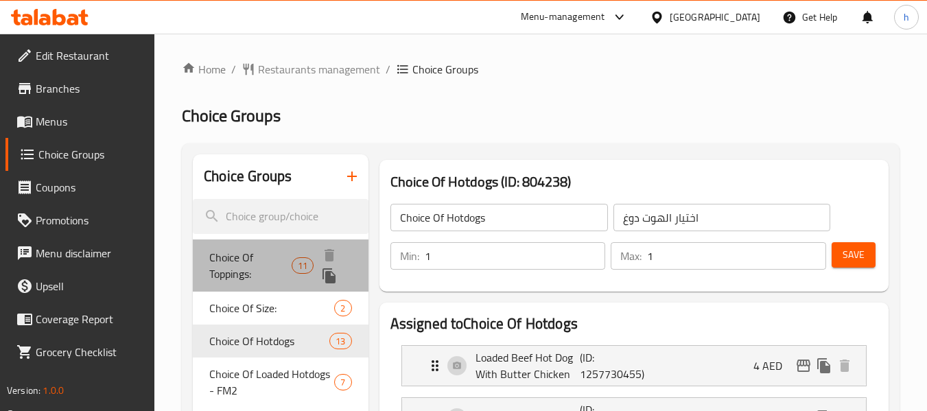
click at [239, 265] on span "Choice Of Toppings:" at bounding box center [250, 265] width 82 height 33
type input "Choice Of Toppings:"
type input "اختيار الاضافات:"
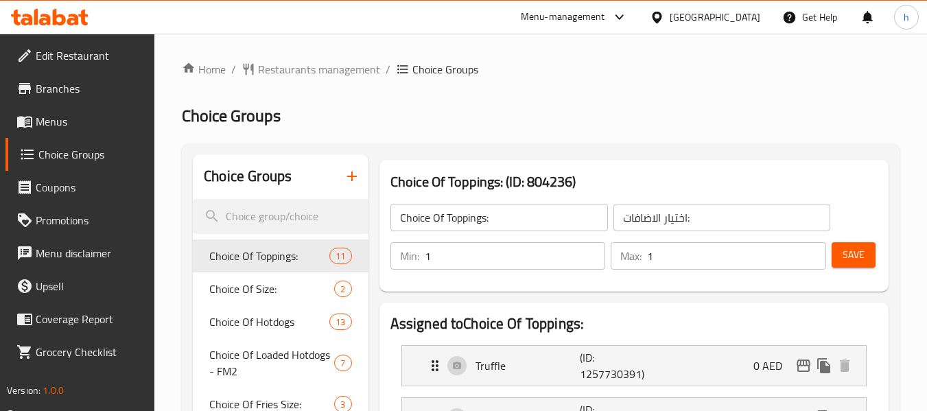
click at [694, 14] on div "[GEOGRAPHIC_DATA]" at bounding box center [715, 17] width 91 height 15
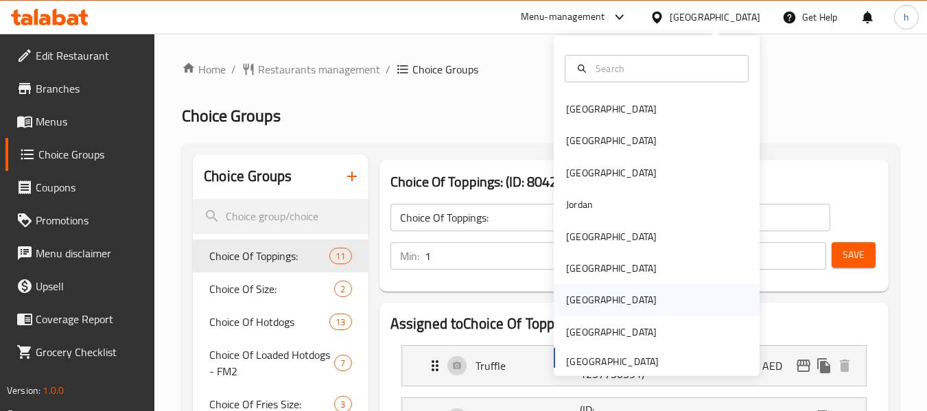
click at [588, 299] on div "Qatar" at bounding box center [611, 300] width 113 height 32
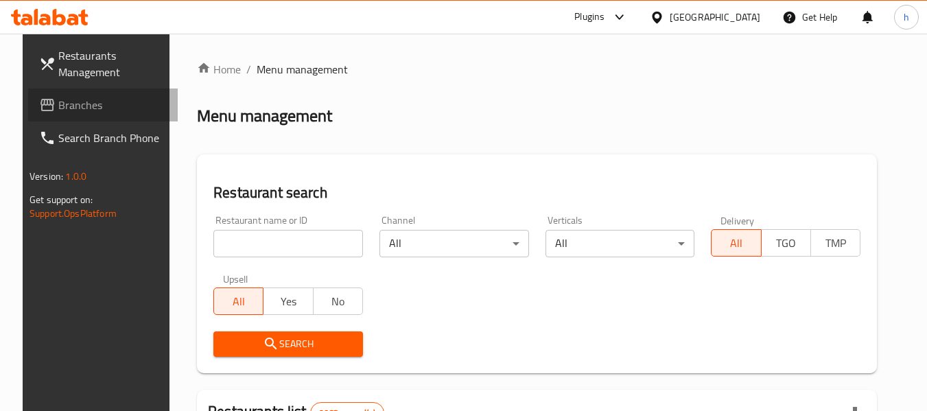
click at [88, 95] on link "Branches" at bounding box center [103, 105] width 150 height 33
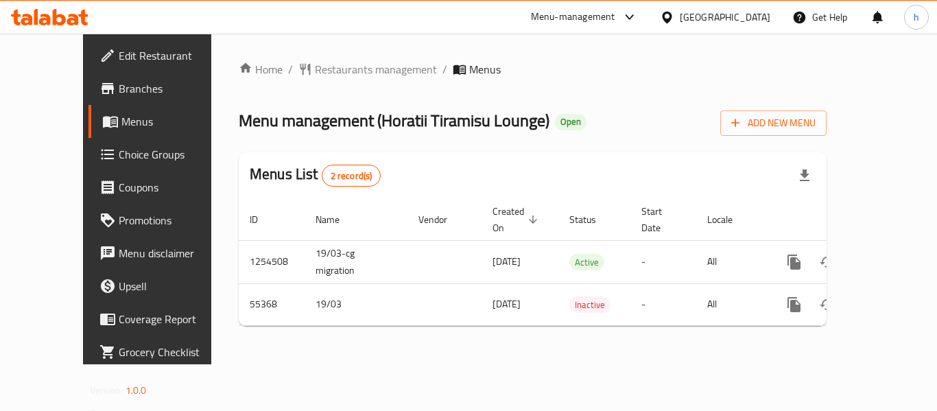
click at [622, 8] on div "Menu-management" at bounding box center [584, 17] width 129 height 33
click at [615, 21] on div "Menu-management" at bounding box center [573, 17] width 84 height 16
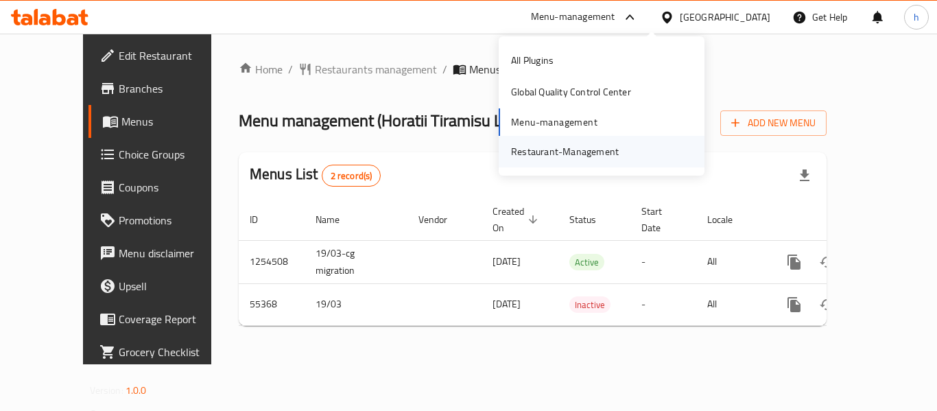
click at [621, 142] on div "Restaurant-Management" at bounding box center [565, 152] width 130 height 32
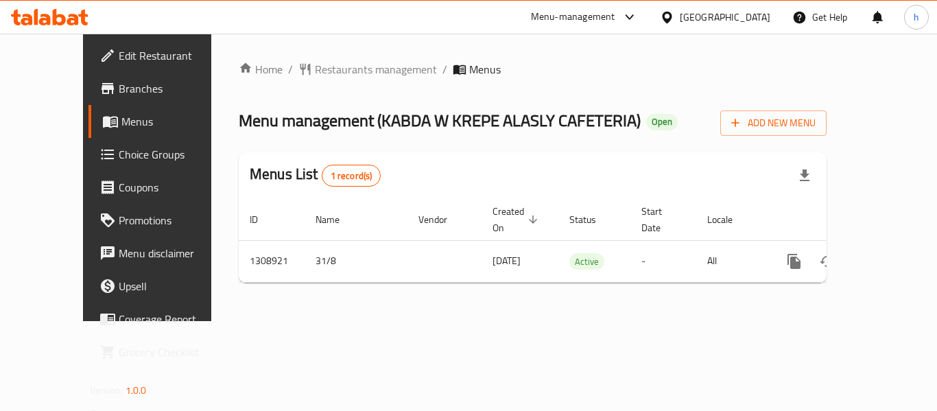
click at [738, 14] on div "[GEOGRAPHIC_DATA]" at bounding box center [725, 17] width 91 height 15
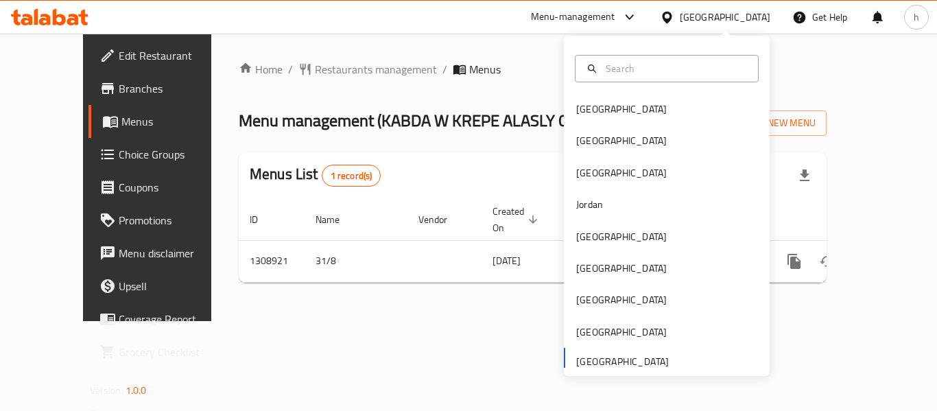
click at [596, 19] on div "Menu-management" at bounding box center [573, 17] width 84 height 16
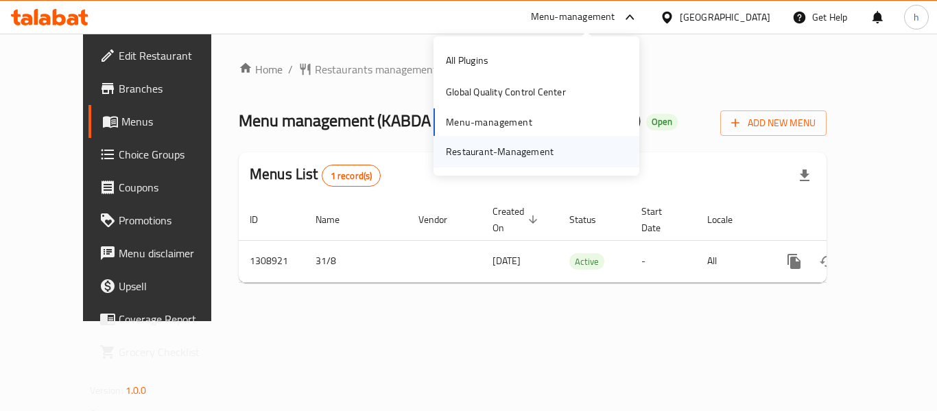
click at [560, 157] on div "Restaurant-Management" at bounding box center [500, 152] width 130 height 32
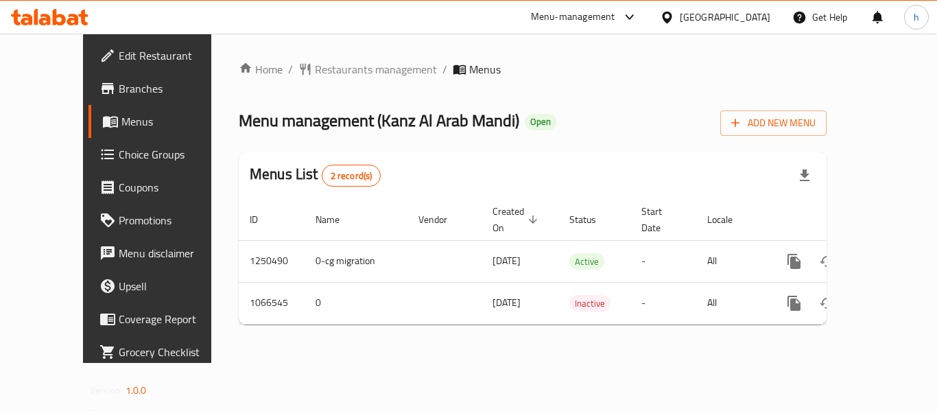
click at [584, 6] on div "Menu-management" at bounding box center [584, 17] width 129 height 33
click at [572, 22] on div "Menu-management" at bounding box center [573, 17] width 84 height 16
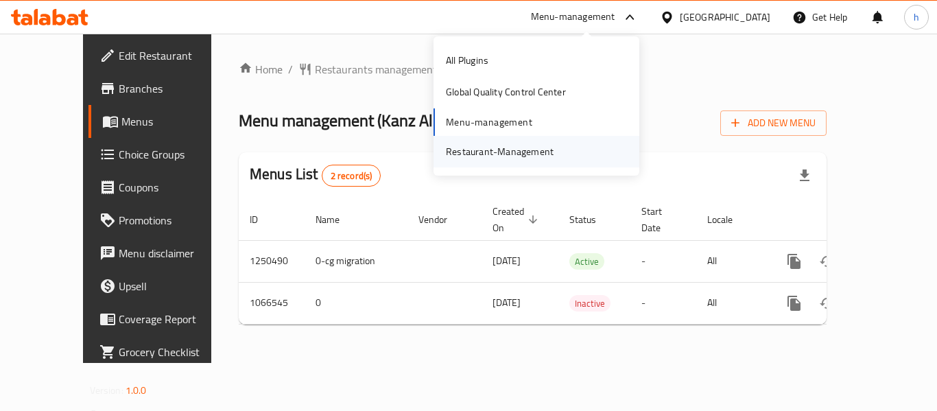
click at [533, 153] on div "Restaurant-Management" at bounding box center [500, 151] width 108 height 15
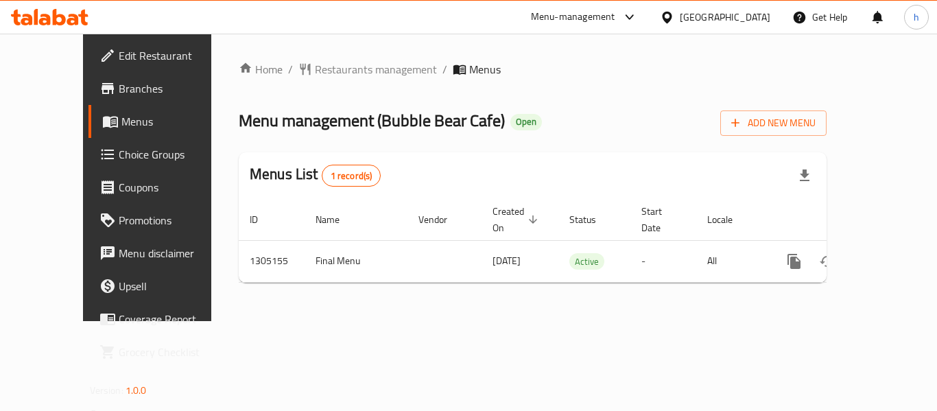
click at [609, 21] on div "Menu-management" at bounding box center [573, 17] width 84 height 16
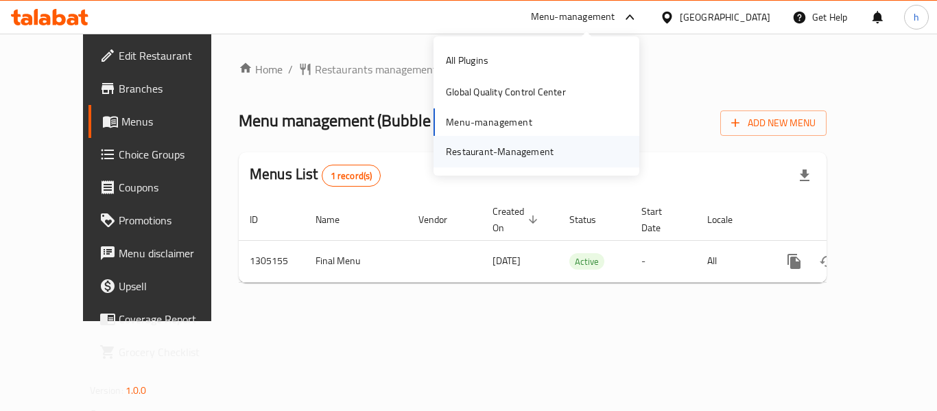
click at [574, 153] on div "Restaurant-Management" at bounding box center [537, 152] width 206 height 32
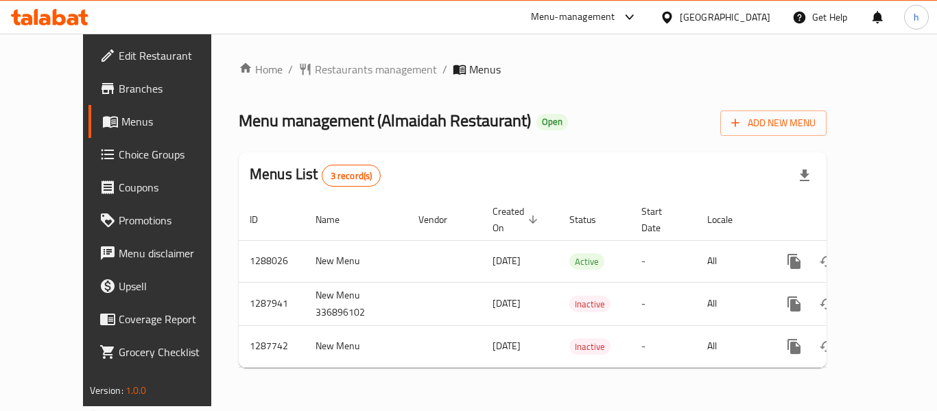
click at [706, 27] on div "[GEOGRAPHIC_DATA]" at bounding box center [715, 17] width 132 height 33
click at [581, 19] on div "Menu-management" at bounding box center [573, 17] width 84 height 16
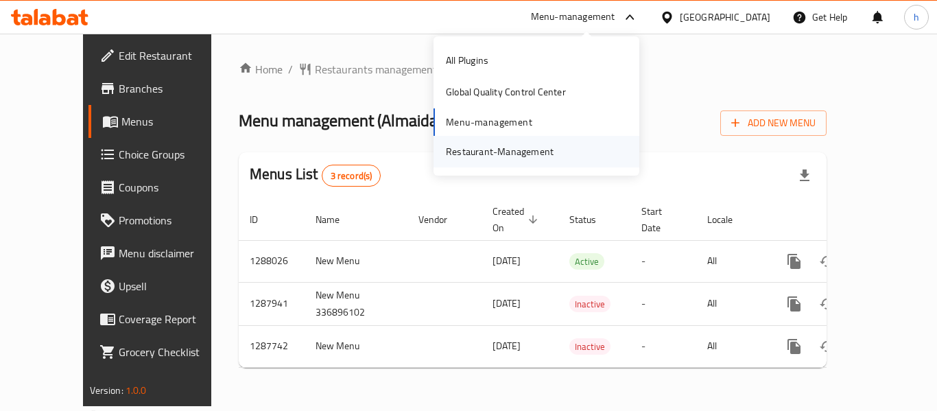
click at [565, 161] on div "Restaurant-Management" at bounding box center [537, 152] width 206 height 32
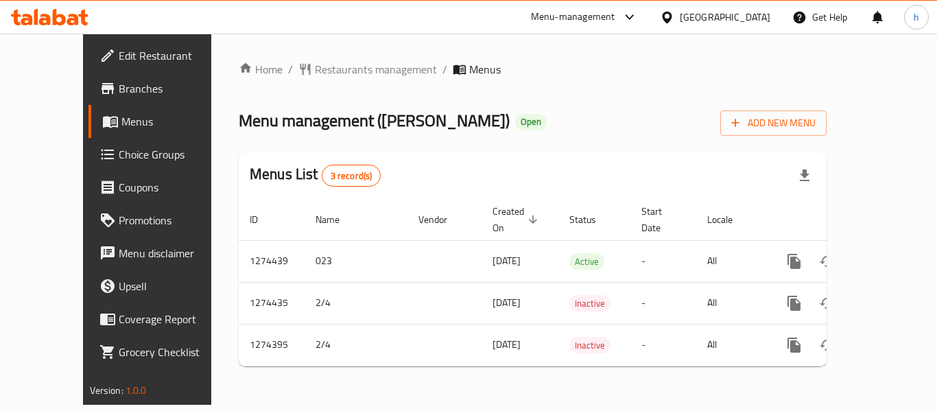
click at [580, 10] on div "Menu-management" at bounding box center [573, 17] width 84 height 16
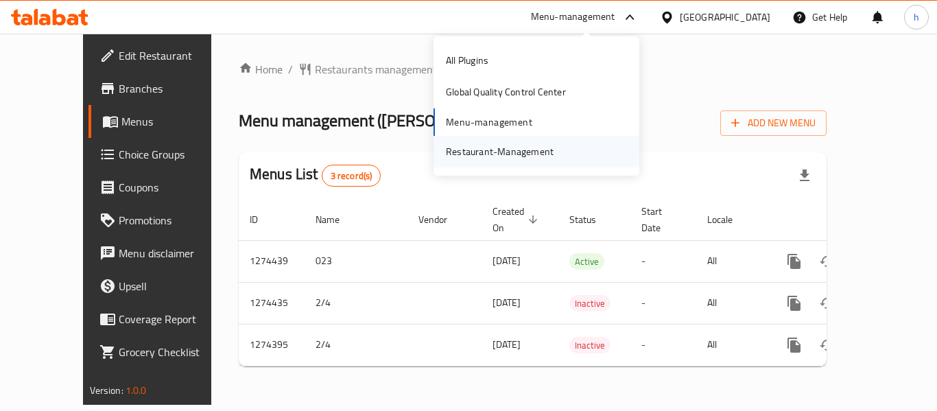
click at [518, 161] on div "Restaurant-Management" at bounding box center [500, 152] width 130 height 32
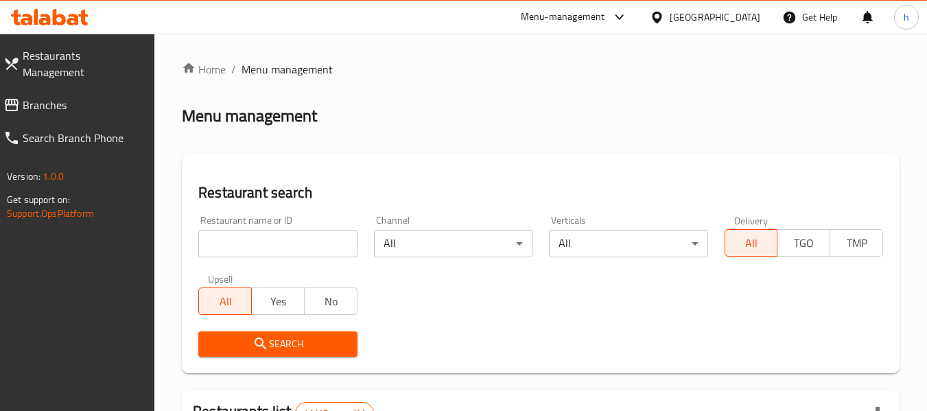
click at [94, 70] on link "Restaurants Management" at bounding box center [73, 63] width 163 height 49
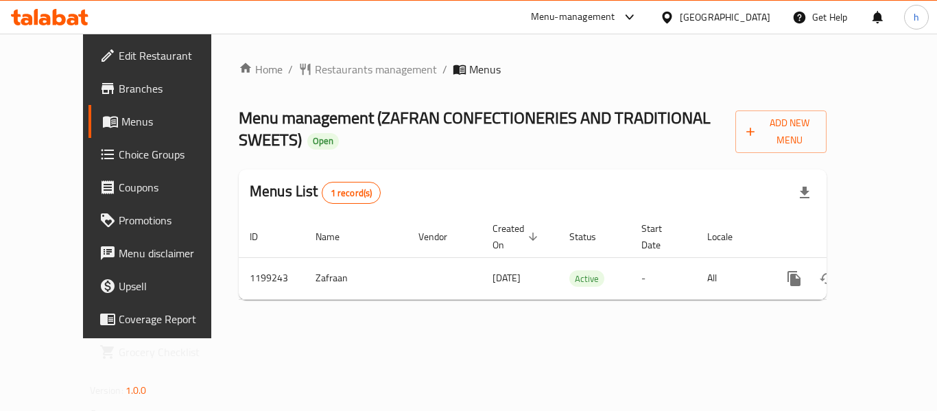
click at [613, 14] on div "Menu-management" at bounding box center [573, 17] width 84 height 16
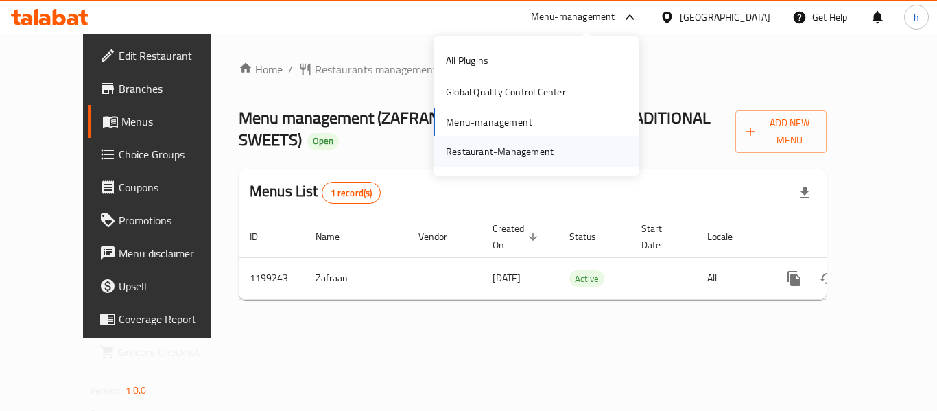
click at [554, 152] on div "Restaurant-Management" at bounding box center [500, 152] width 130 height 32
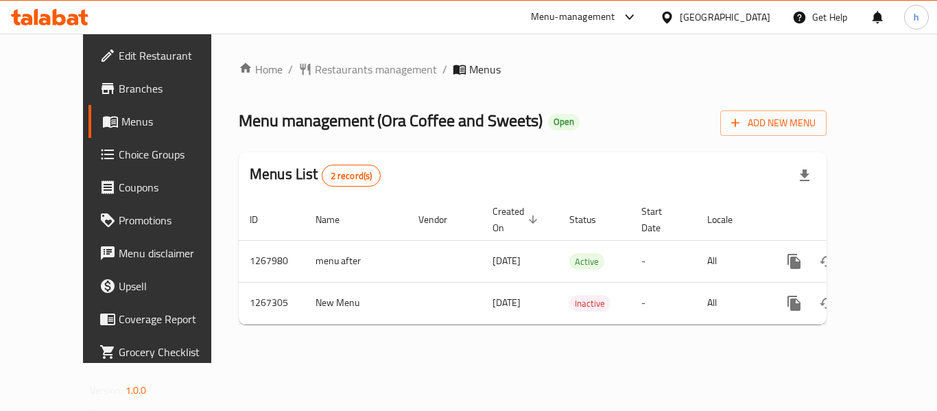
click at [717, 10] on div "[GEOGRAPHIC_DATA]" at bounding box center [725, 17] width 91 height 15
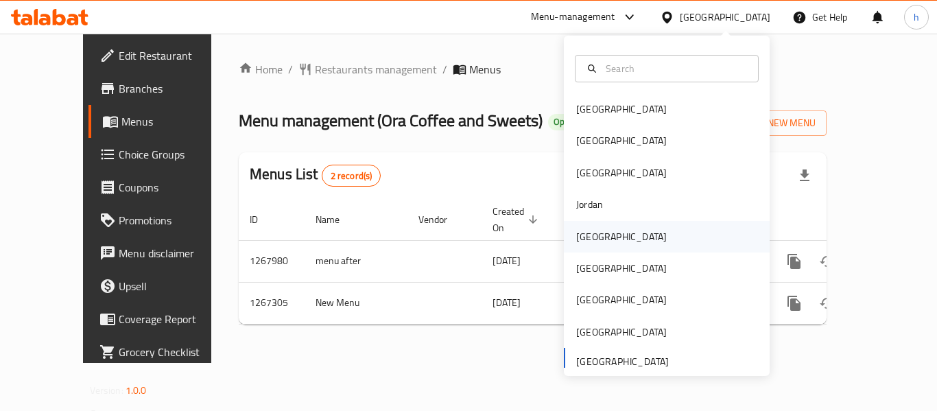
click at [623, 245] on div "Kuwait" at bounding box center [667, 237] width 206 height 32
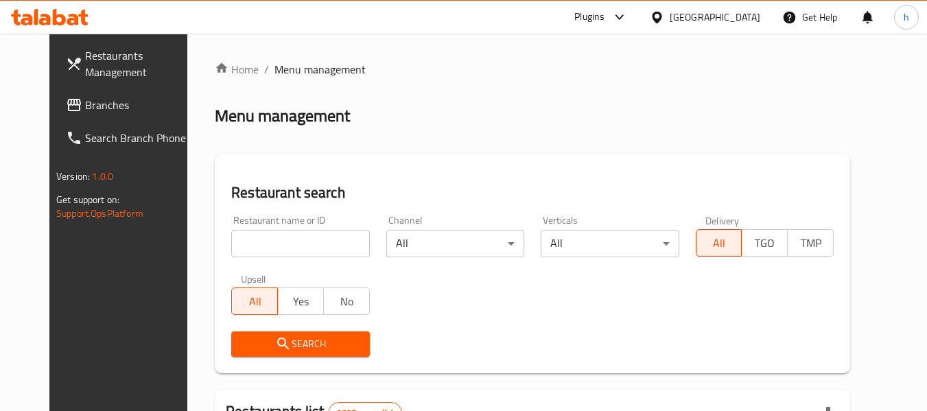
click at [99, 106] on span "Branches" at bounding box center [139, 105] width 108 height 16
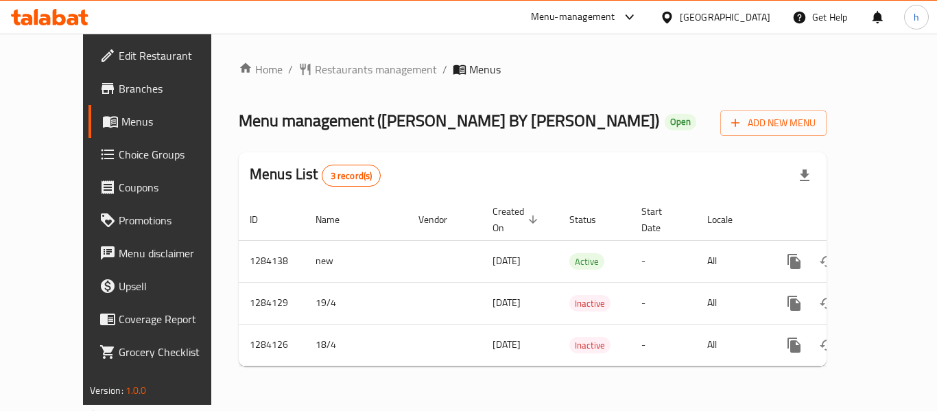
click at [748, 16] on div "[GEOGRAPHIC_DATA]" at bounding box center [725, 17] width 91 height 15
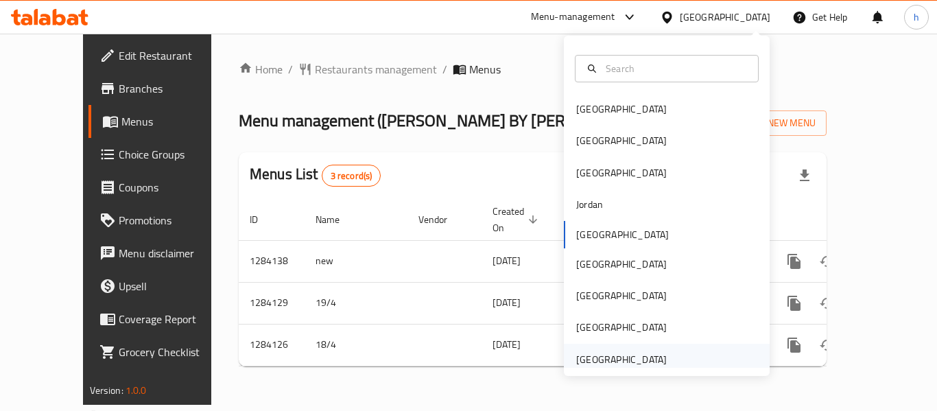
click at [636, 358] on div "[GEOGRAPHIC_DATA]" at bounding box center [621, 359] width 91 height 15
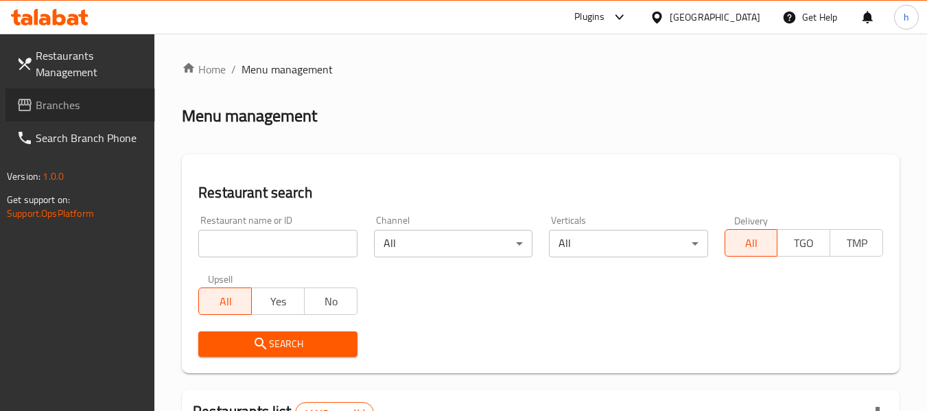
click at [75, 113] on span "Branches" at bounding box center [90, 105] width 108 height 16
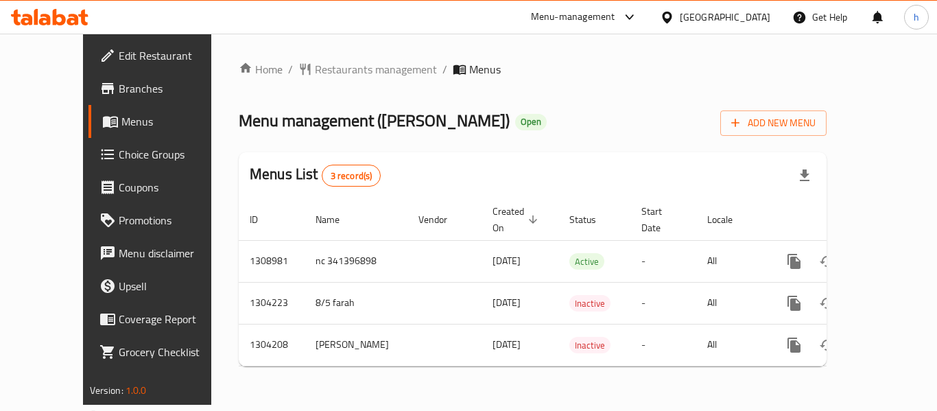
click at [618, 16] on div at bounding box center [626, 17] width 23 height 16
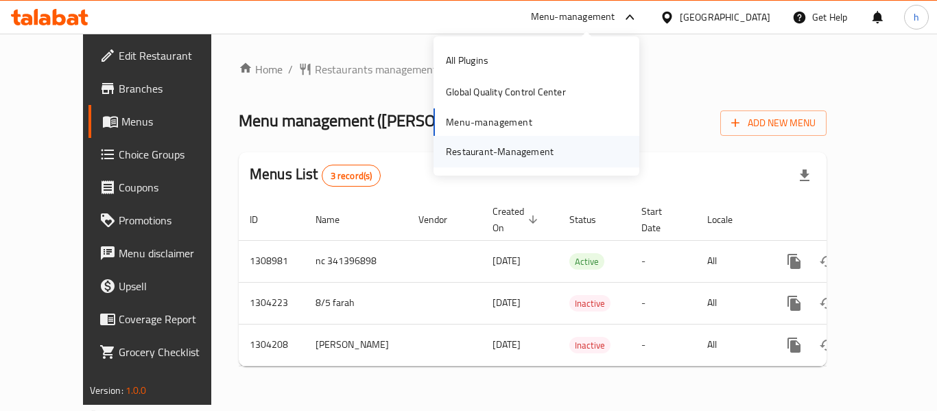
click at [532, 149] on div "Restaurant-Management" at bounding box center [500, 151] width 108 height 15
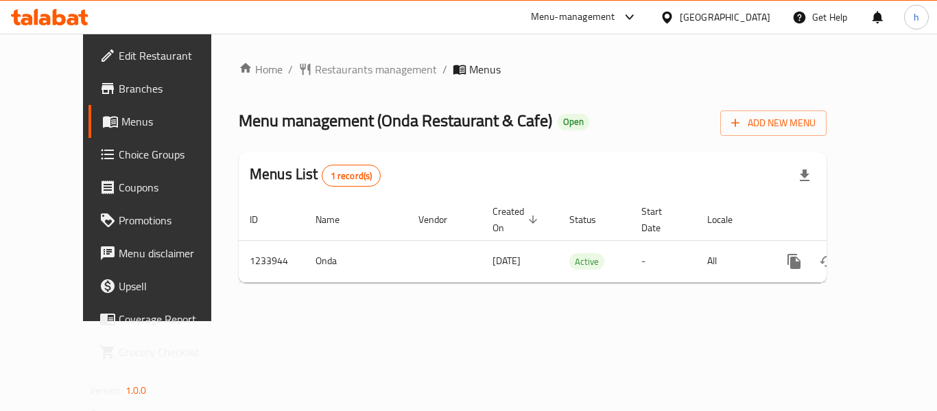
click at [609, 19] on div "Menu-management" at bounding box center [573, 17] width 84 height 16
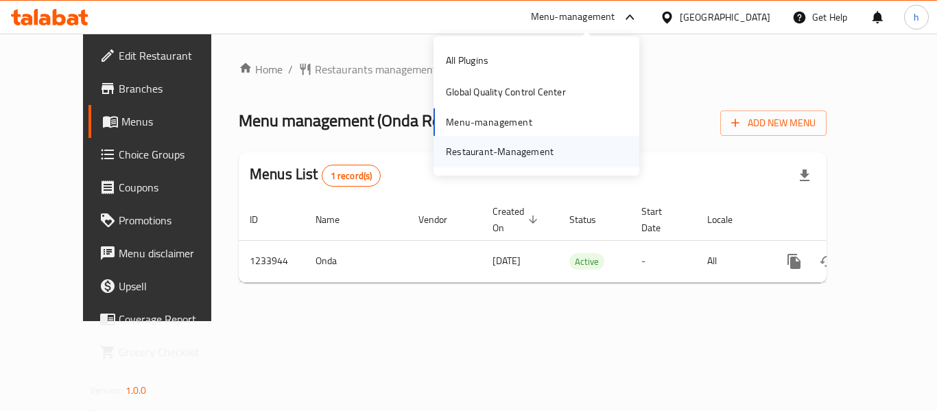
click at [545, 149] on div "Restaurant-Management" at bounding box center [500, 151] width 108 height 15
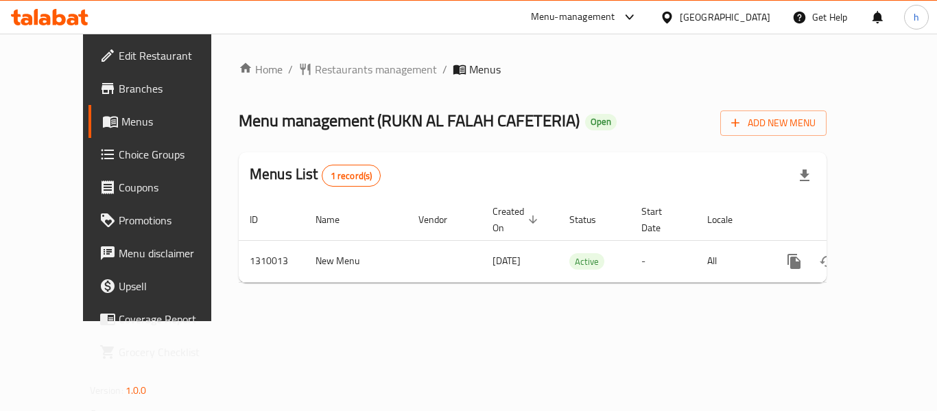
click at [119, 148] on span "Choice Groups" at bounding box center [174, 154] width 110 height 16
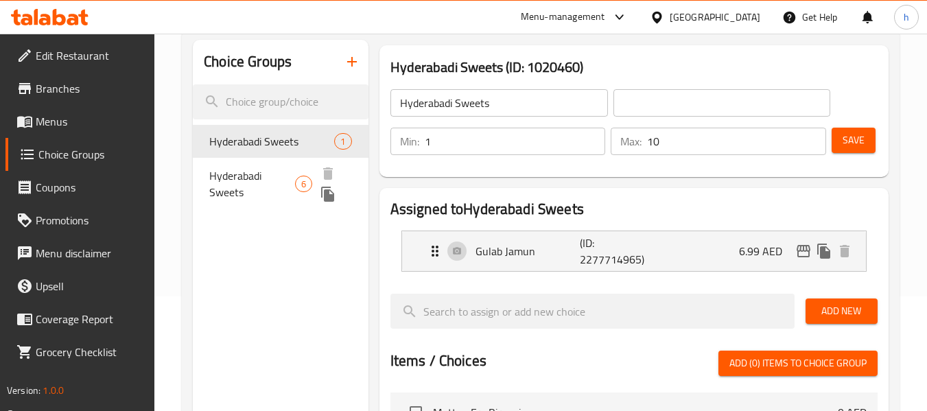
scroll to position [137, 0]
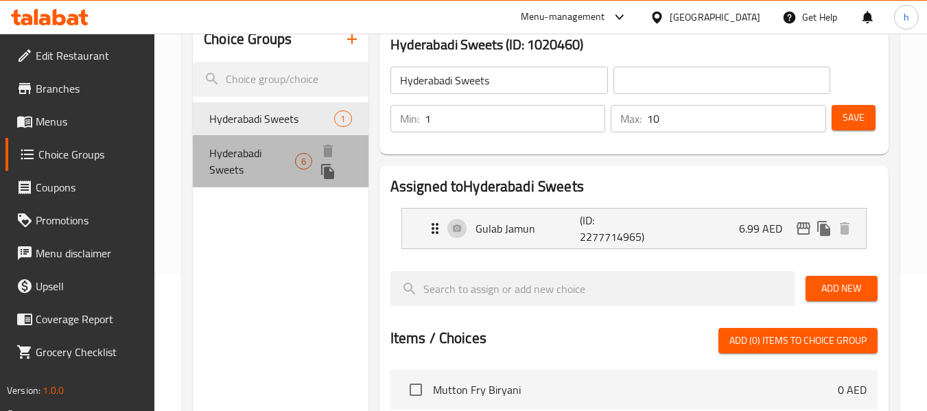
click at [259, 154] on span "Hyderabadi Sweets" at bounding box center [252, 161] width 86 height 33
type input "حلويات حيدر آبادي"
type input "1"
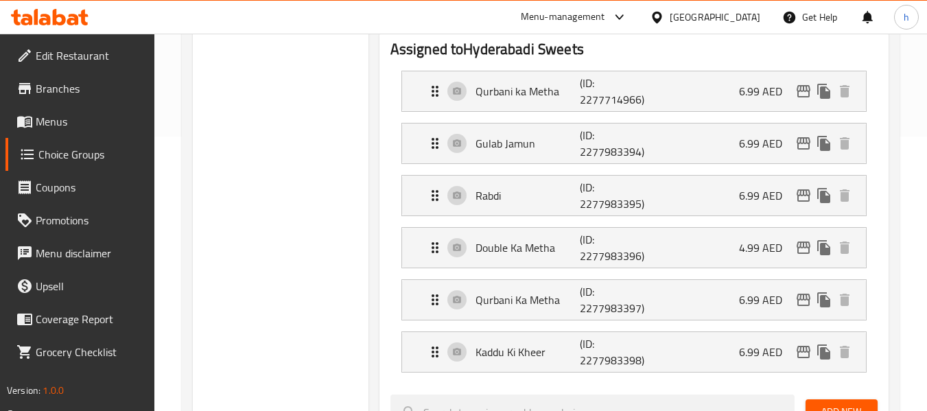
scroll to position [69, 0]
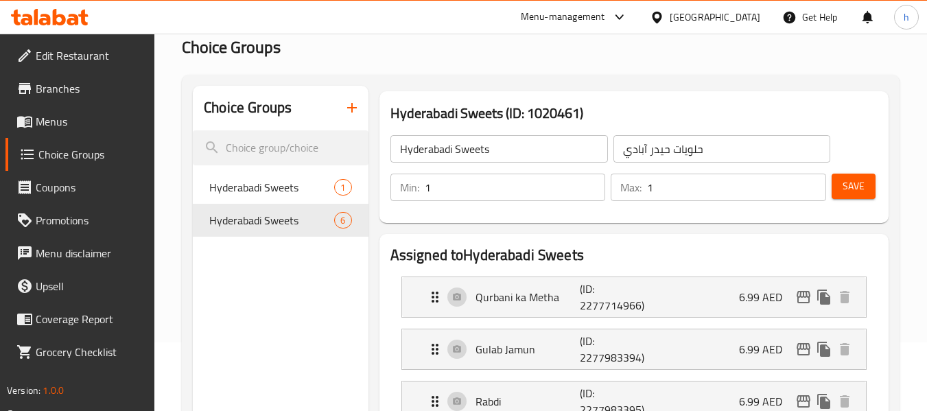
click at [657, 16] on icon at bounding box center [657, 17] width 14 height 14
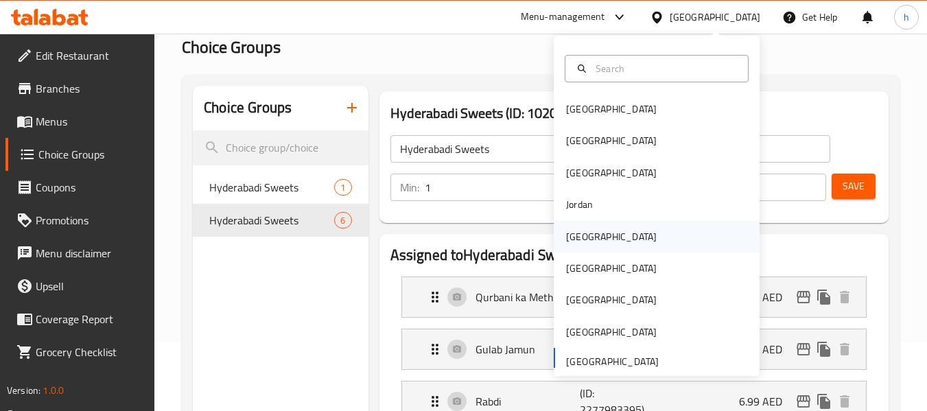
click at [613, 239] on div "[GEOGRAPHIC_DATA]" at bounding box center [657, 237] width 206 height 32
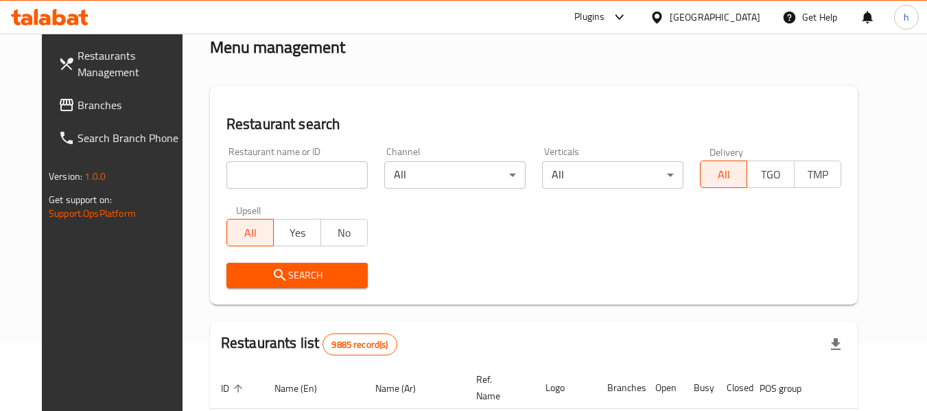
click at [96, 114] on link "Branches" at bounding box center [122, 105] width 150 height 33
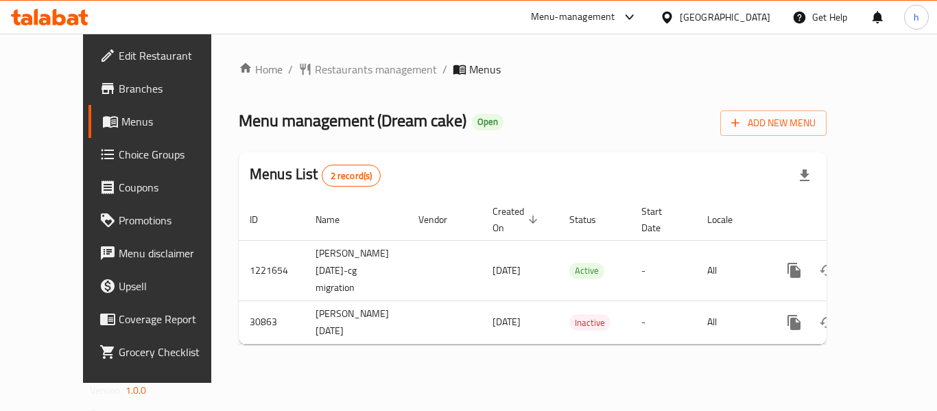
click at [119, 154] on span "Choice Groups" at bounding box center [174, 154] width 110 height 16
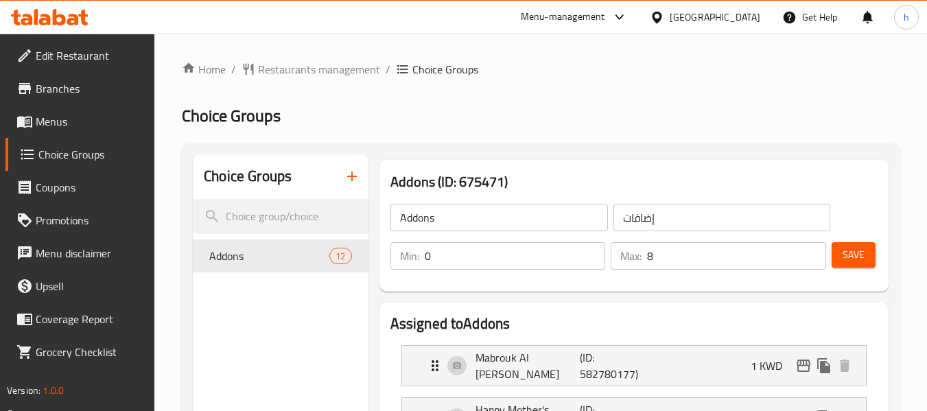
click at [277, 255] on span "Addons" at bounding box center [248, 256] width 79 height 16
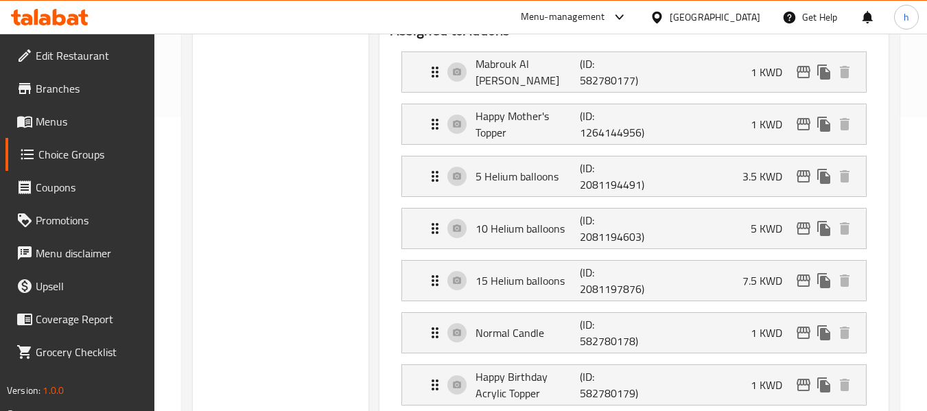
scroll to position [274, 0]
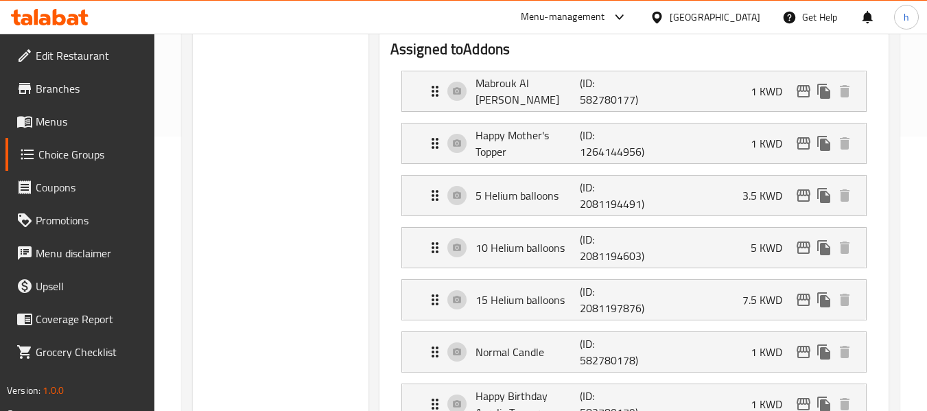
click at [745, 21] on div "Kuwait" at bounding box center [715, 17] width 91 height 15
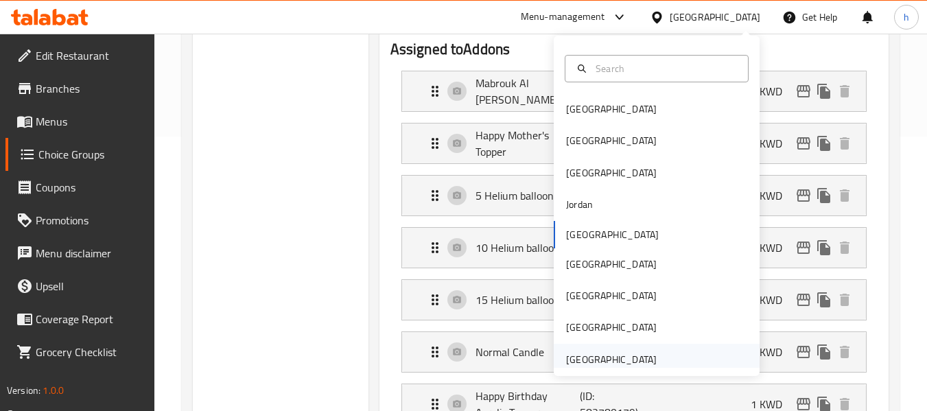
click at [653, 357] on div "[GEOGRAPHIC_DATA]" at bounding box center [611, 360] width 113 height 32
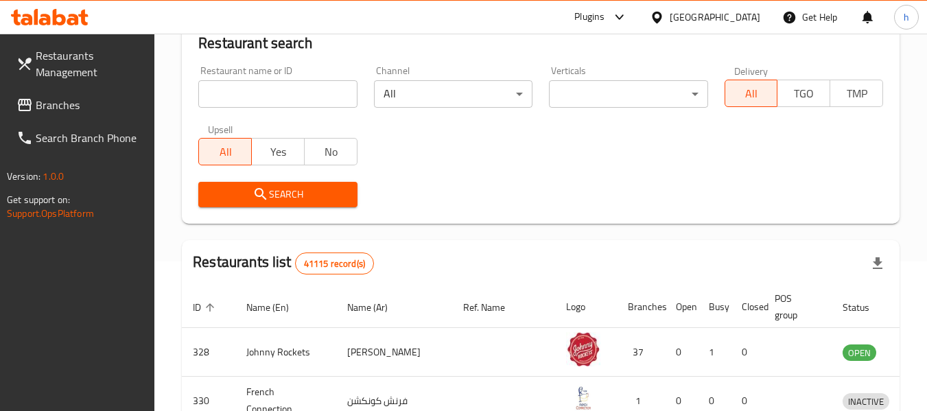
scroll to position [274, 0]
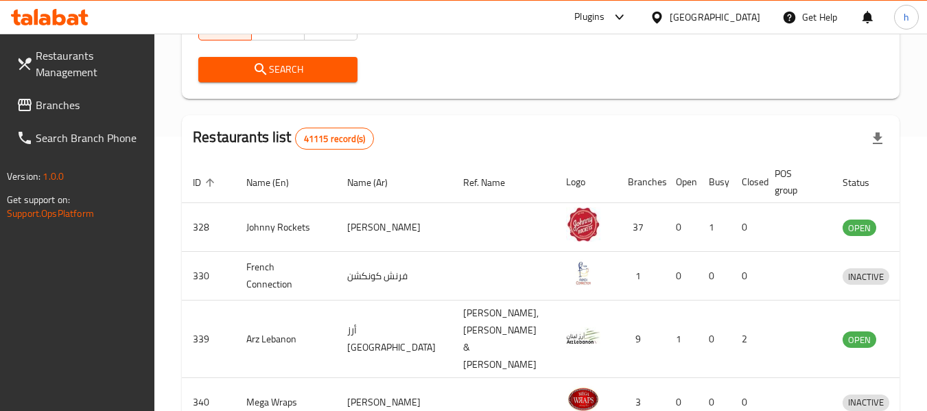
click at [73, 104] on span "Branches" at bounding box center [90, 105] width 108 height 16
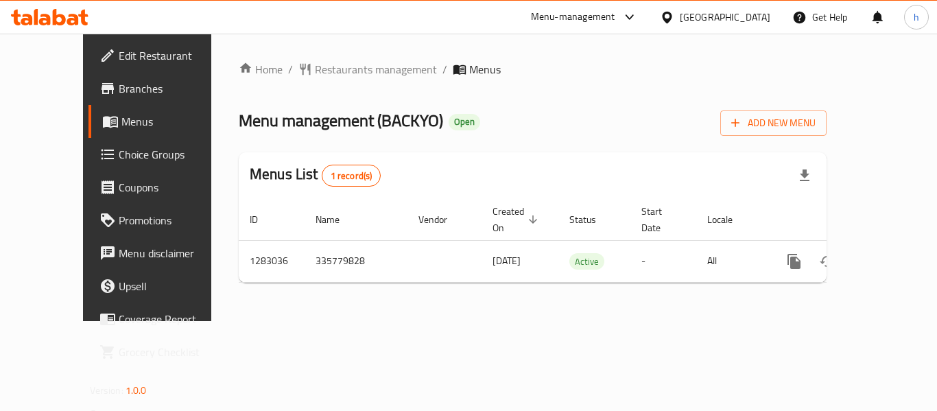
click at [740, 12] on div "[GEOGRAPHIC_DATA]" at bounding box center [725, 17] width 91 height 15
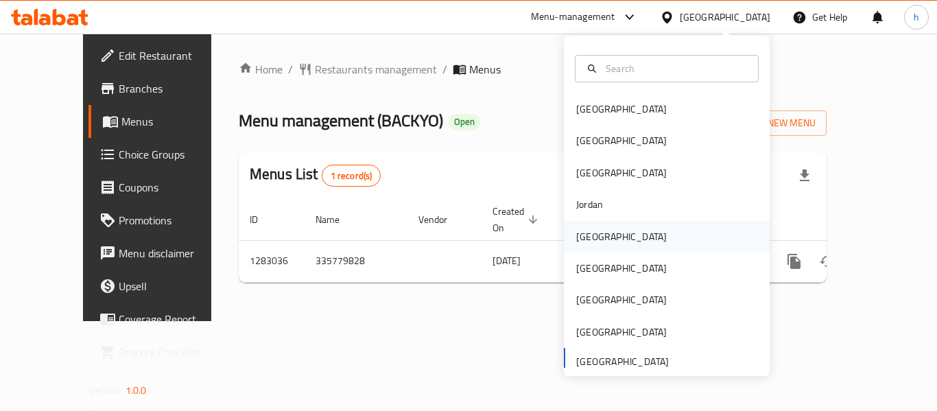
click at [609, 246] on div "[GEOGRAPHIC_DATA]" at bounding box center [667, 237] width 206 height 32
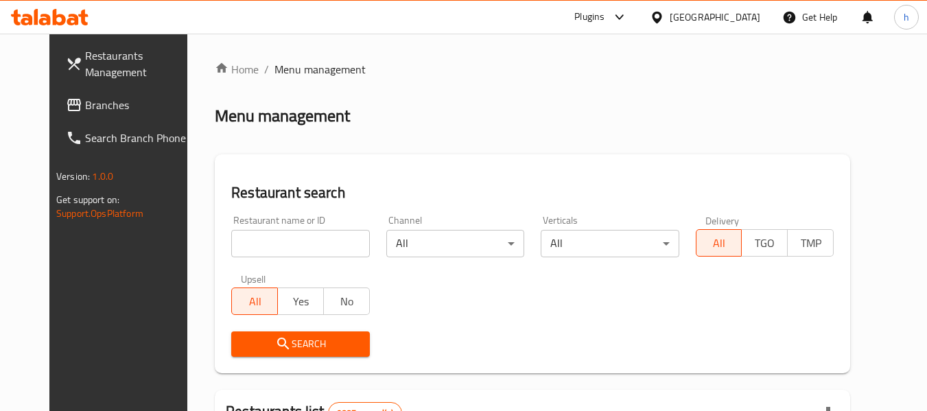
click at [104, 104] on span "Branches" at bounding box center [139, 105] width 108 height 16
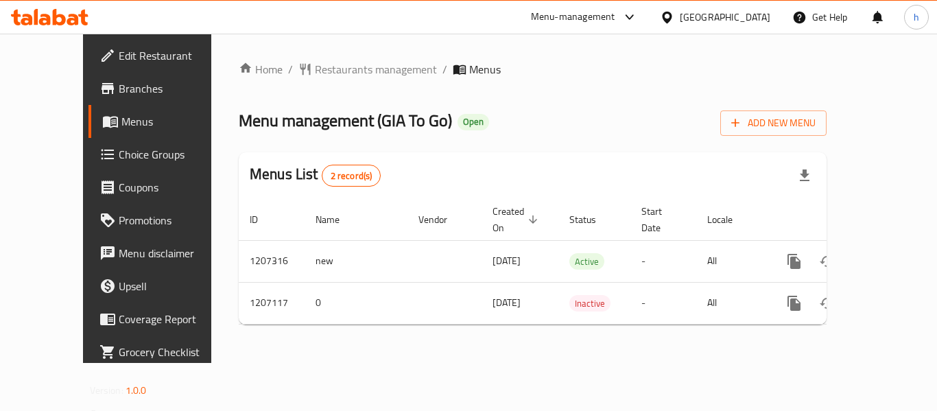
click at [674, 16] on icon at bounding box center [667, 17] width 14 height 14
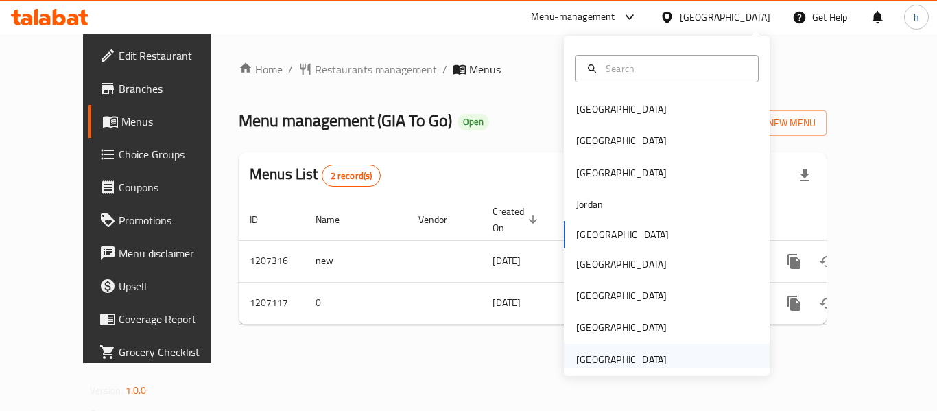
click at [630, 353] on div "[GEOGRAPHIC_DATA]" at bounding box center [621, 359] width 91 height 15
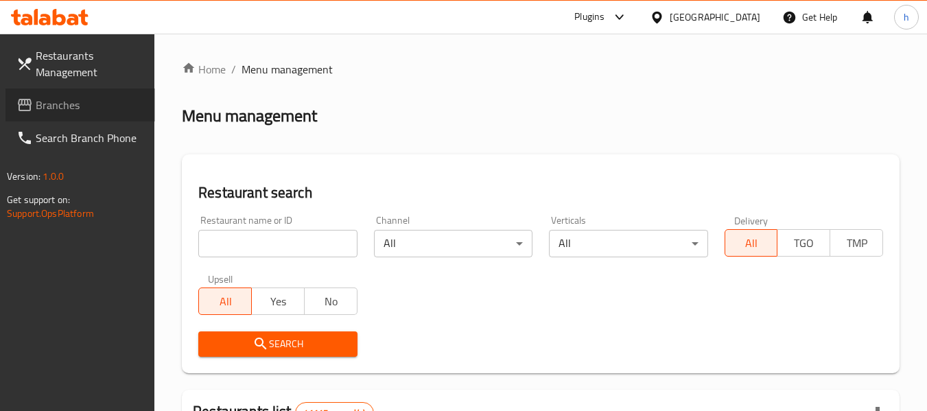
click at [96, 94] on link "Branches" at bounding box center [80, 105] width 150 height 33
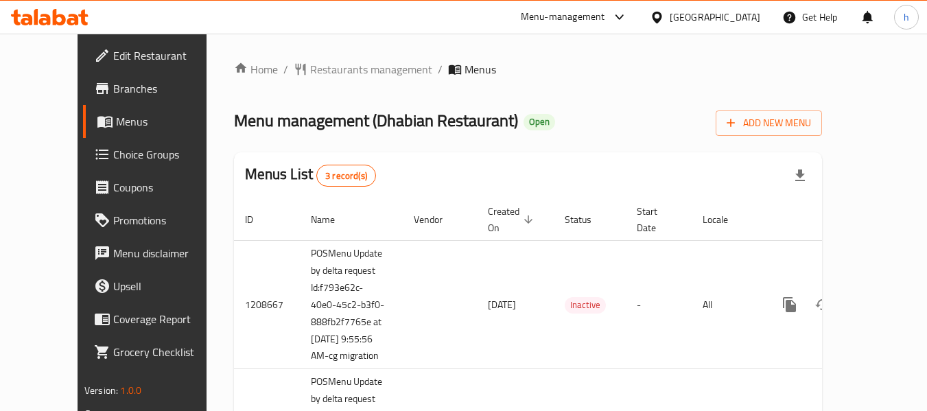
click at [589, 9] on div "Menu-management" at bounding box center [563, 17] width 84 height 16
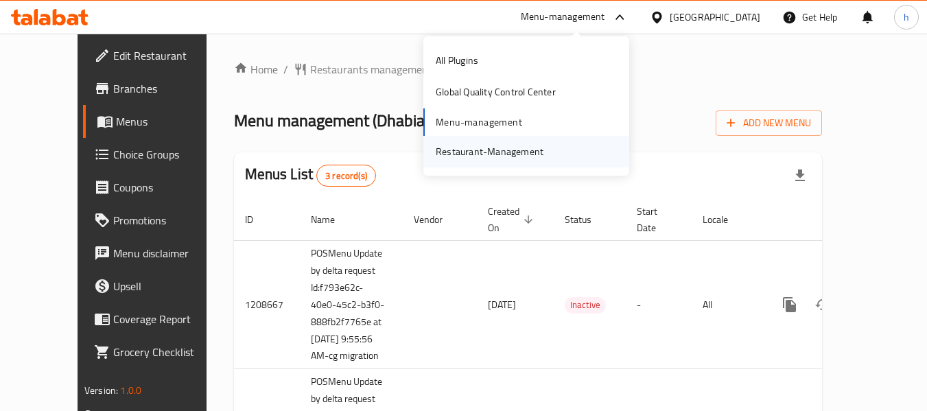
click at [512, 157] on div "Restaurant-Management" at bounding box center [490, 151] width 108 height 15
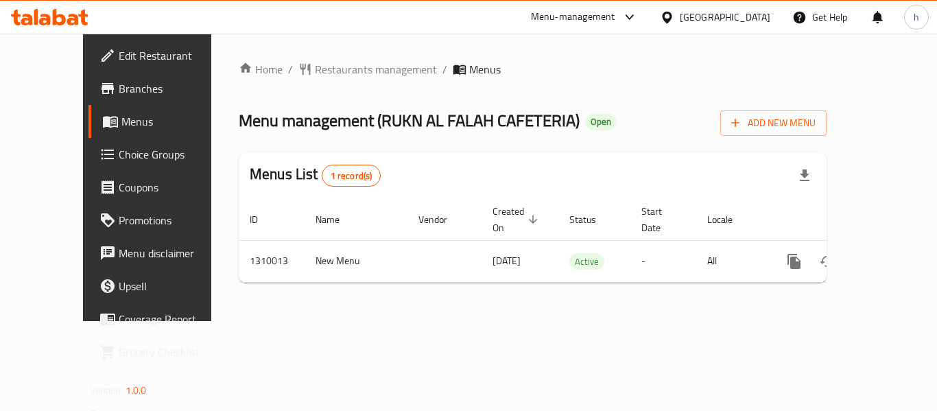
click at [694, 25] on div "[GEOGRAPHIC_DATA]" at bounding box center [725, 17] width 91 height 15
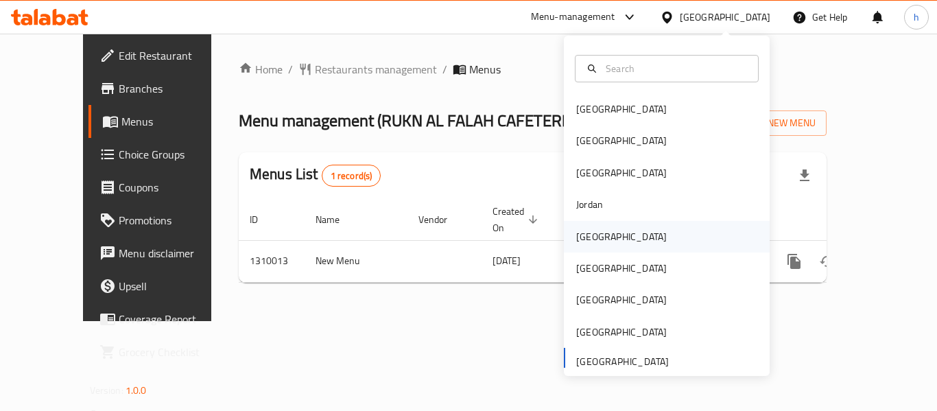
click at [599, 235] on div "[GEOGRAPHIC_DATA]" at bounding box center [621, 237] width 113 height 32
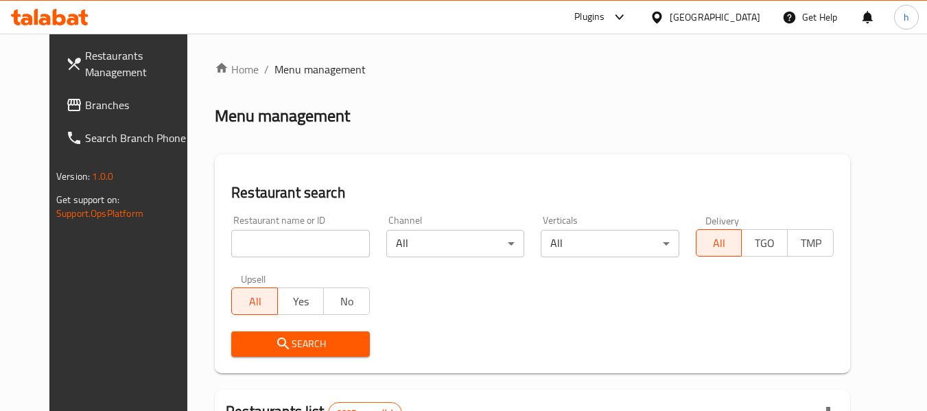
click at [98, 113] on span "Branches" at bounding box center [139, 105] width 108 height 16
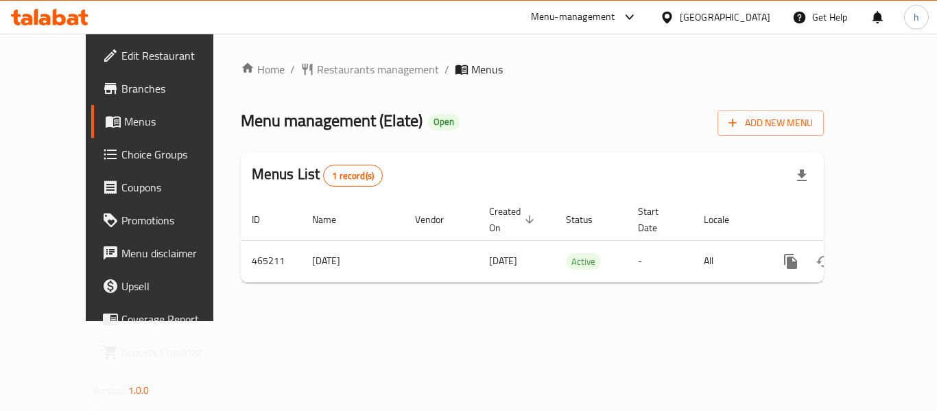
click at [762, 17] on div "[GEOGRAPHIC_DATA]" at bounding box center [725, 17] width 91 height 15
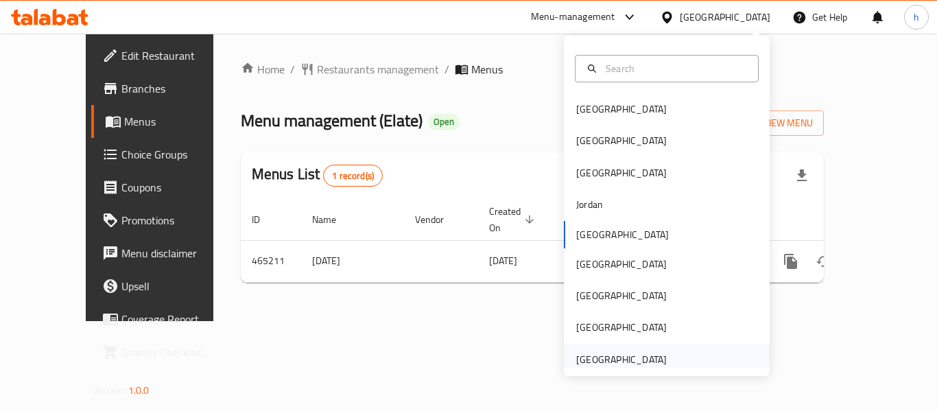
click at [663, 357] on div "[GEOGRAPHIC_DATA]" at bounding box center [621, 360] width 113 height 32
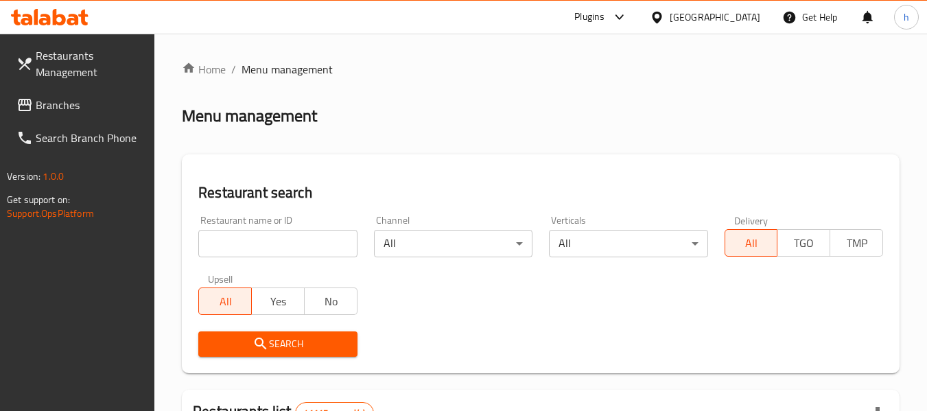
click at [78, 113] on span "Branches" at bounding box center [90, 105] width 108 height 16
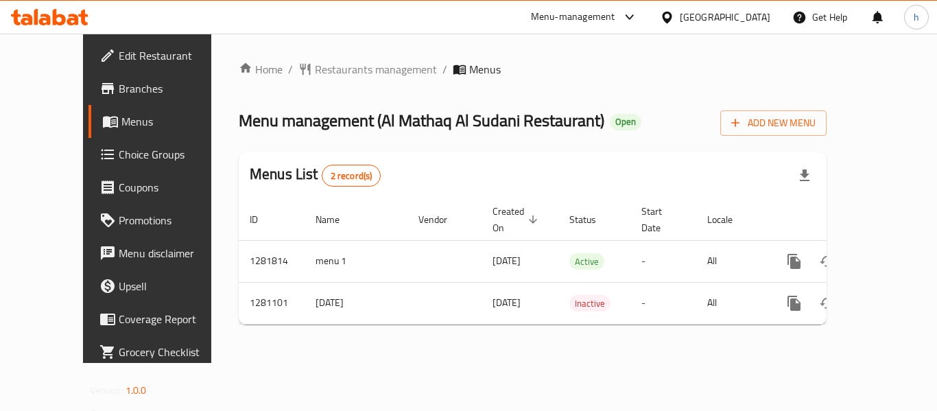
click at [596, 16] on div "Menu-management" at bounding box center [573, 17] width 84 height 16
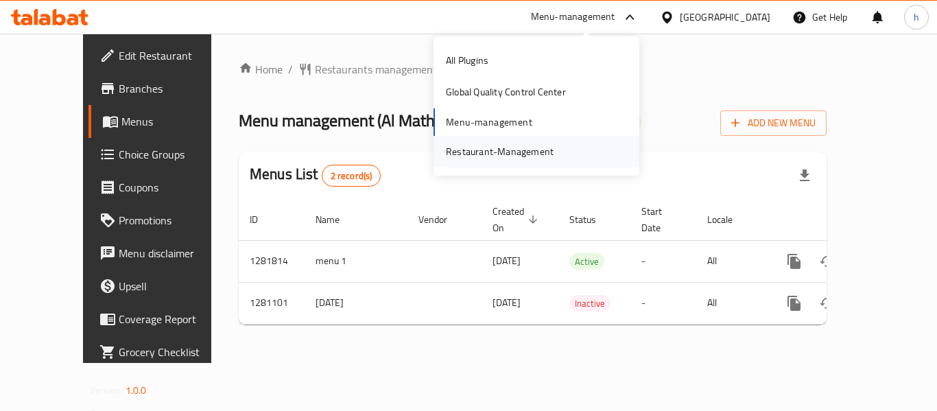
click at [541, 156] on div "Restaurant-Management" at bounding box center [500, 151] width 108 height 15
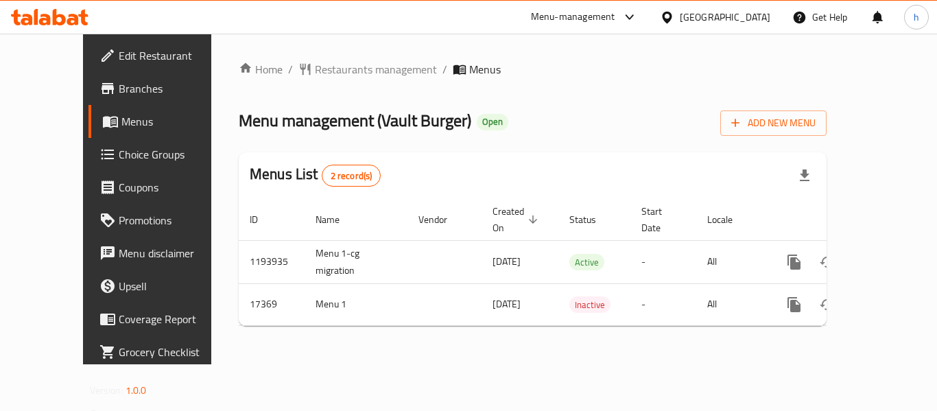
click at [731, 22] on div "[GEOGRAPHIC_DATA]" at bounding box center [725, 17] width 91 height 15
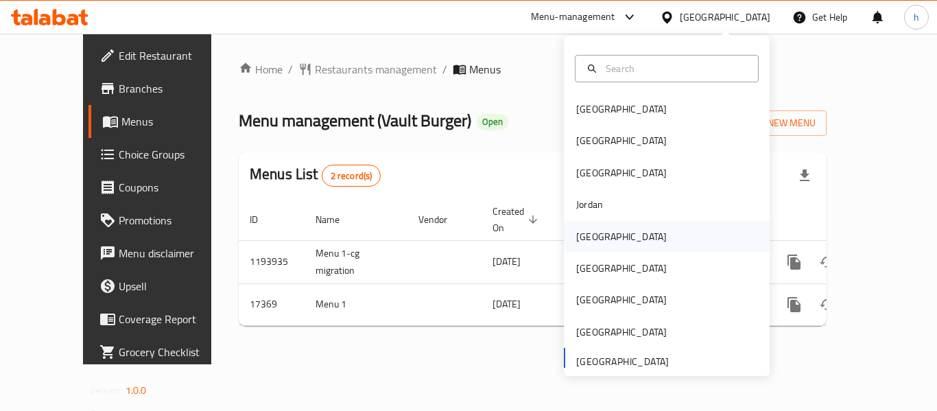
click at [576, 233] on div "[GEOGRAPHIC_DATA]" at bounding box center [621, 236] width 91 height 15
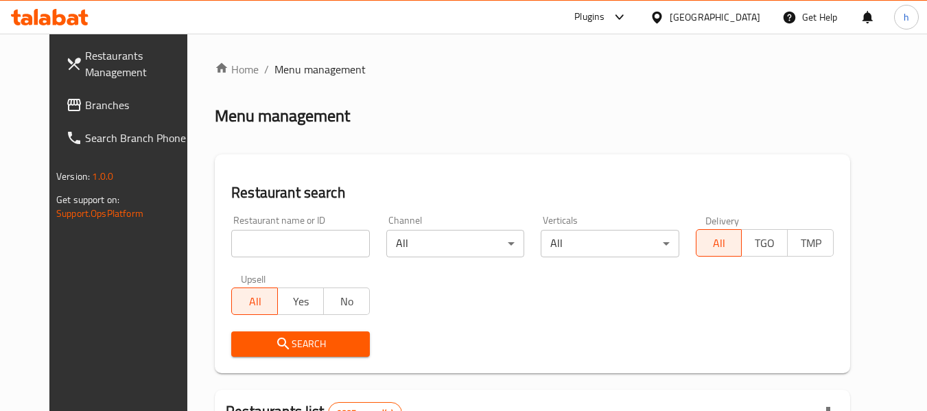
click at [85, 108] on span "Branches" at bounding box center [139, 105] width 108 height 16
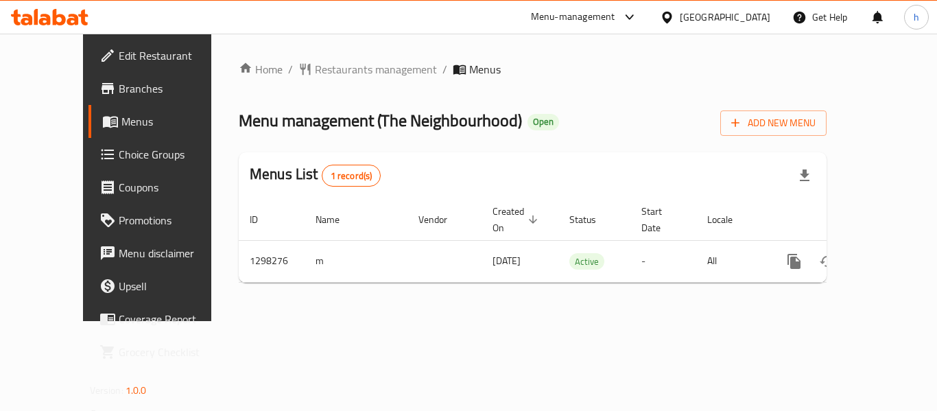
click at [615, 20] on div "Menu-management" at bounding box center [573, 17] width 84 height 16
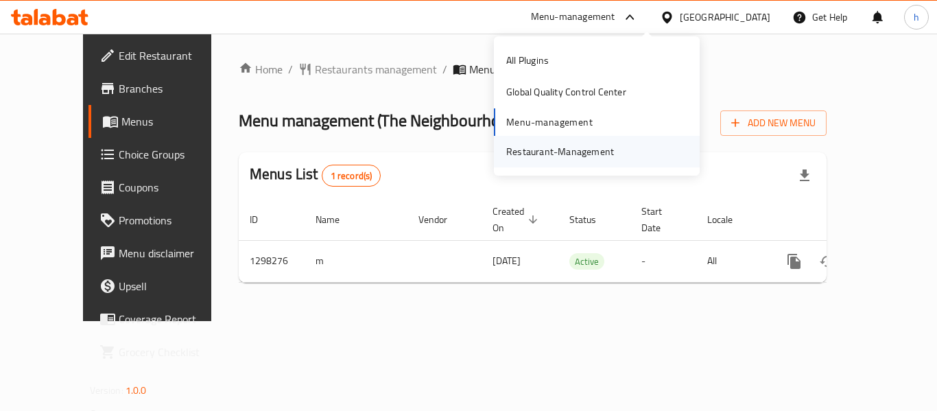
click at [638, 158] on div "Restaurant-Management" at bounding box center [597, 152] width 206 height 32
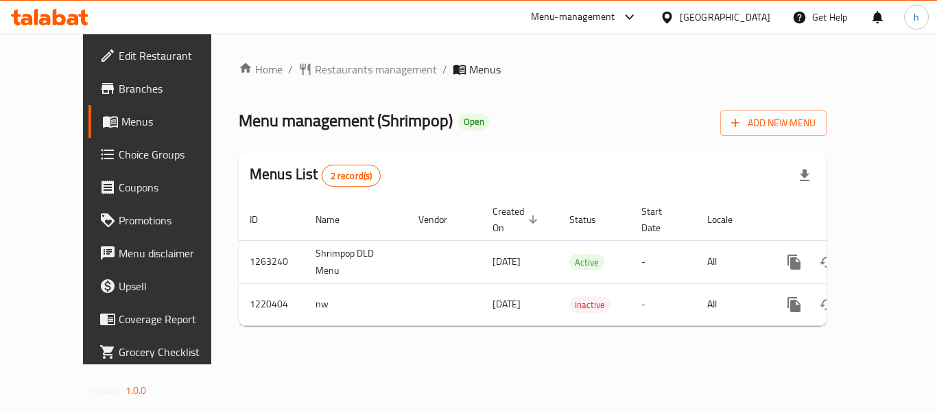
click at [672, 21] on icon at bounding box center [667, 17] width 10 height 12
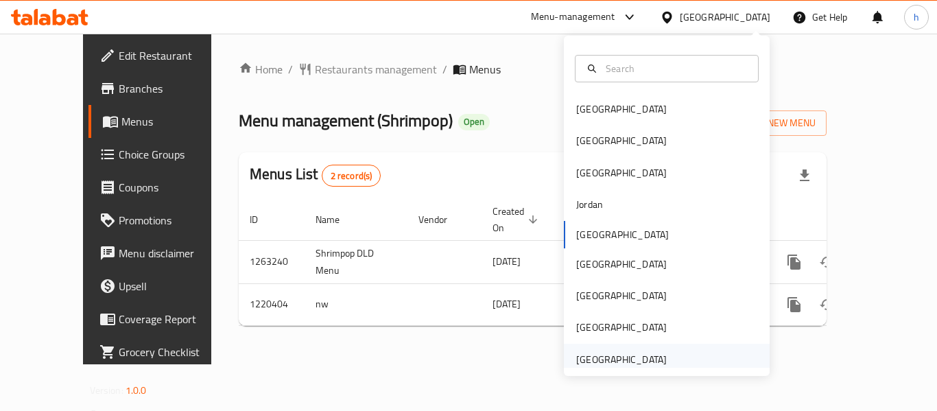
click at [657, 354] on div "[GEOGRAPHIC_DATA]" at bounding box center [621, 360] width 113 height 32
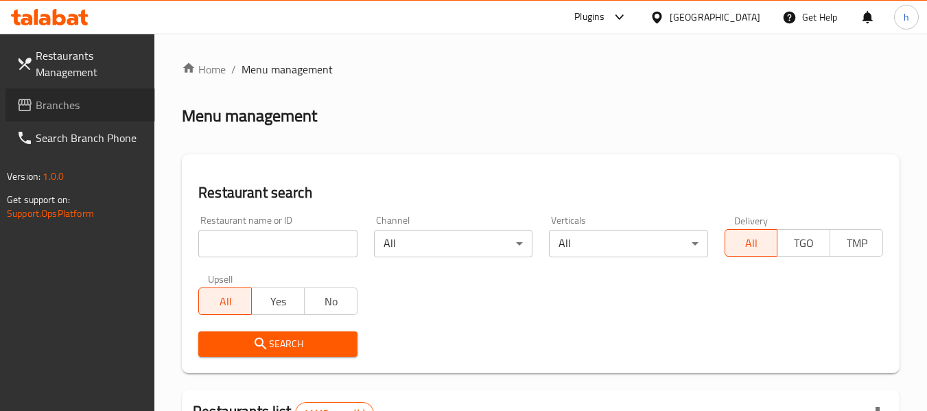
click at [82, 105] on span "Branches" at bounding box center [90, 105] width 108 height 16
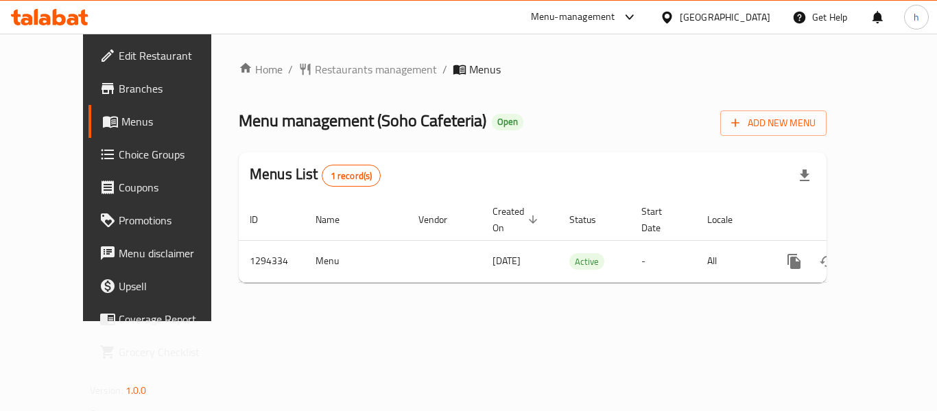
click at [698, 10] on div "[GEOGRAPHIC_DATA]" at bounding box center [725, 17] width 91 height 15
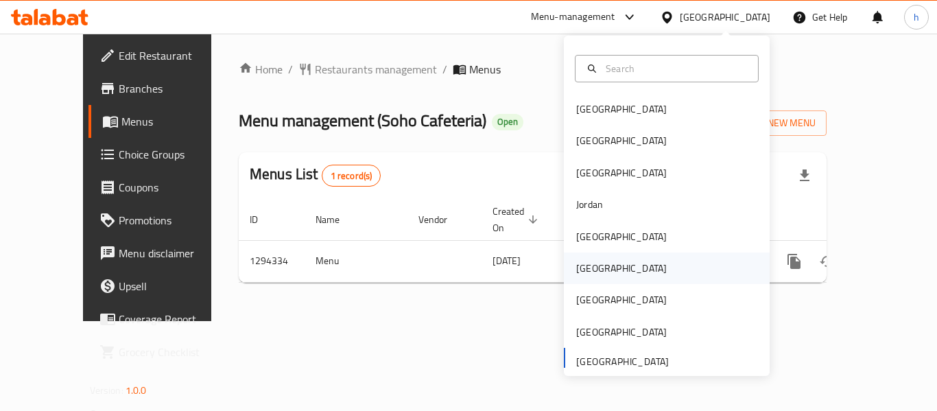
click at [576, 265] on div "[GEOGRAPHIC_DATA]" at bounding box center [621, 268] width 91 height 15
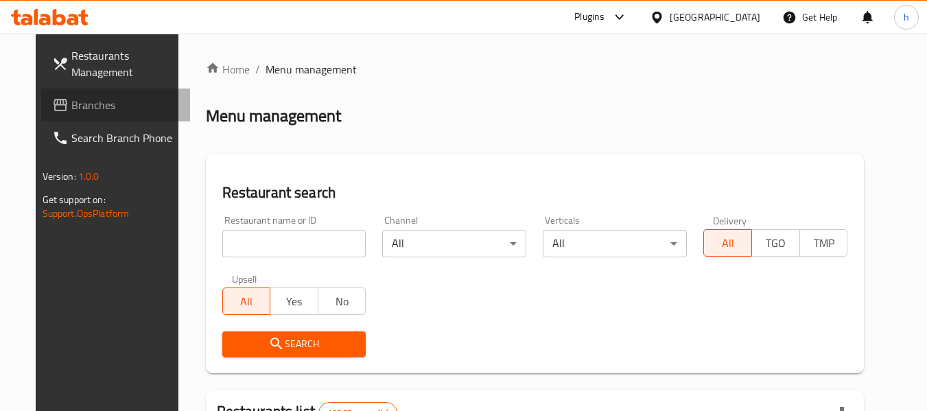
click at [87, 108] on span "Branches" at bounding box center [125, 105] width 108 height 16
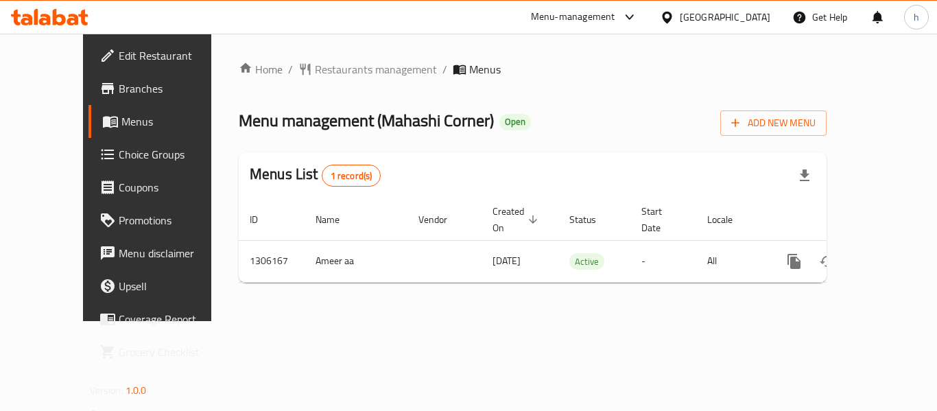
click at [672, 15] on icon at bounding box center [667, 17] width 10 height 12
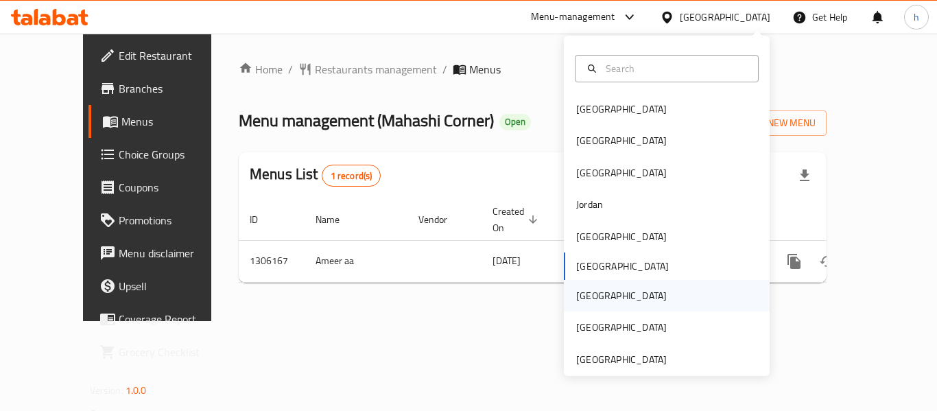
click at [614, 292] on div "[GEOGRAPHIC_DATA]" at bounding box center [667, 296] width 206 height 32
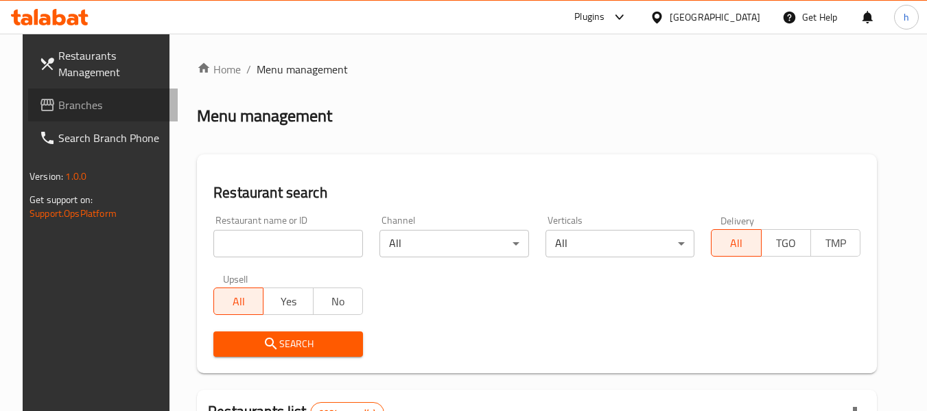
click at [58, 102] on span "Branches" at bounding box center [112, 105] width 108 height 16
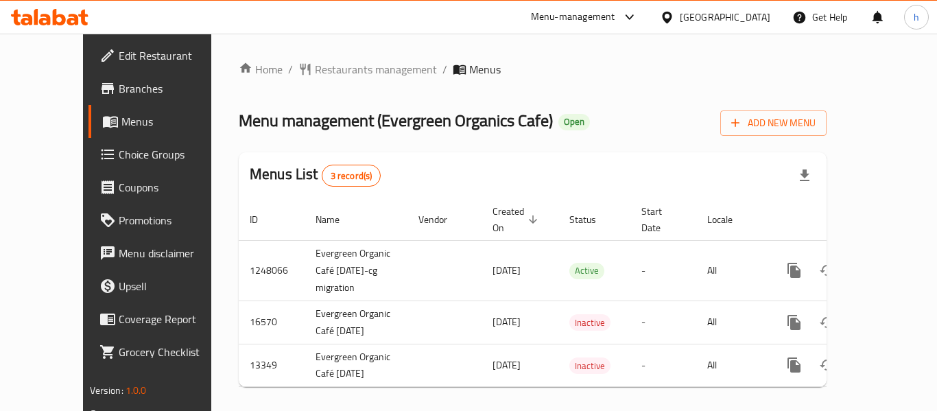
click at [742, 7] on div "[GEOGRAPHIC_DATA]" at bounding box center [715, 17] width 132 height 33
click at [674, 16] on icon at bounding box center [667, 17] width 14 height 14
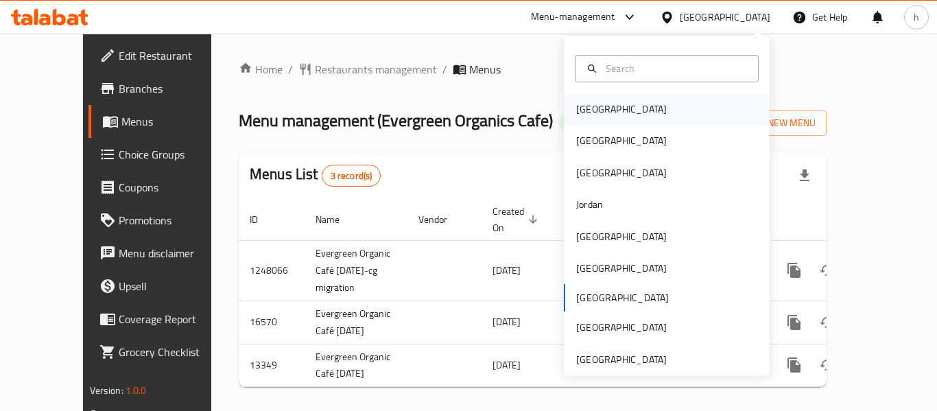
click at [602, 110] on div "[GEOGRAPHIC_DATA]" at bounding box center [621, 109] width 113 height 32
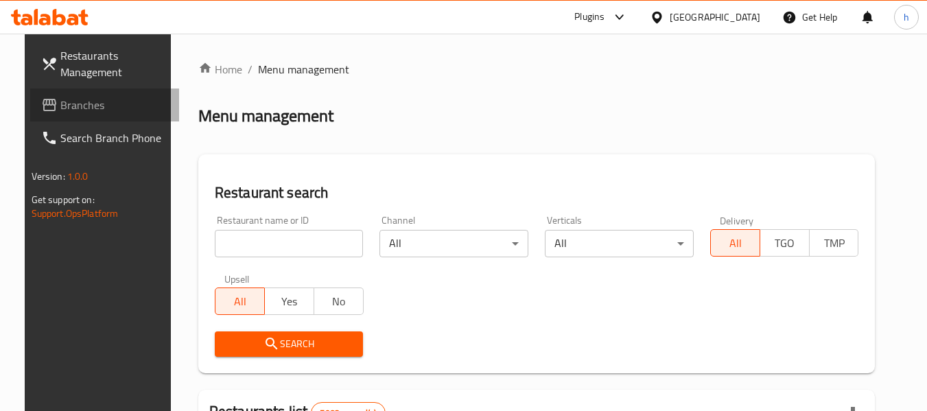
click at [63, 97] on span "Branches" at bounding box center [114, 105] width 108 height 16
